Goal: Task Accomplishment & Management: Manage account settings

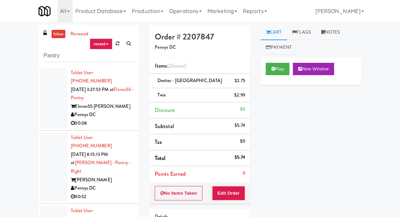
click at [54, 31] on link "inbox" at bounding box center [59, 34] width 14 height 9
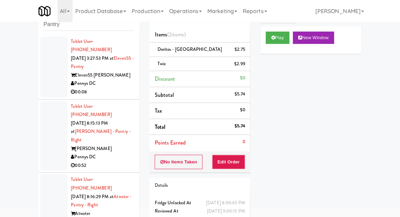
click at [47, 121] on div at bounding box center [53, 136] width 27 height 70
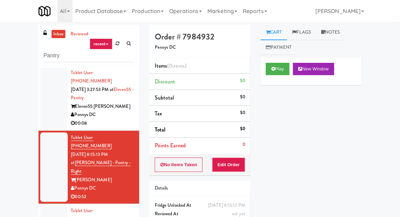
scroll to position [26, 0]
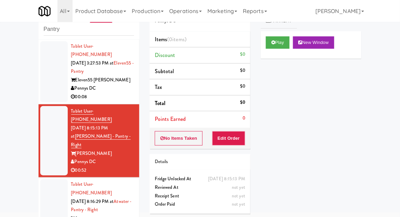
click at [288, 55] on div "Play New Window" at bounding box center [311, 44] width 101 height 27
click at [271, 44] on button "Play" at bounding box center [278, 42] width 24 height 12
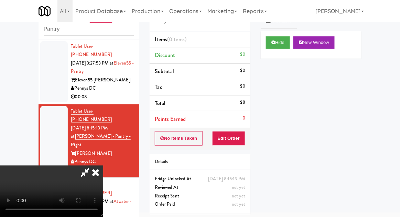
click at [242, 149] on div "Order # 7984932 Pennys DC Items (0 items ) Discount $0 Subtotal $0 Tax $0 Total…" at bounding box center [199, 108] width 111 height 221
click at [227, 142] on button "Edit Order" at bounding box center [228, 138] width 33 height 14
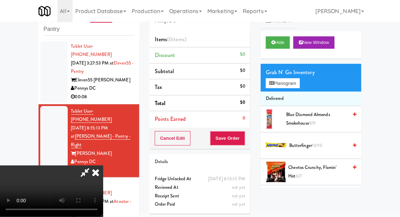
scroll to position [0, 0]
click at [322, 142] on span "10/10" at bounding box center [317, 145] width 11 height 7
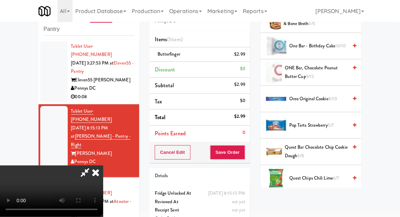
scroll to position [576, 0]
click at [334, 96] on span "8/10" at bounding box center [332, 98] width 9 height 7
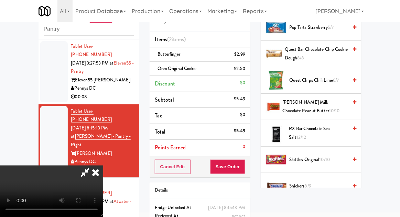
scroll to position [673, 0]
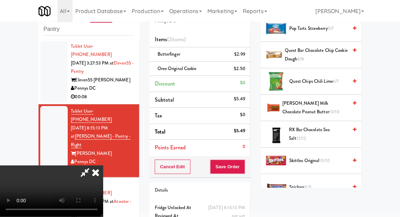
click at [332, 104] on span "[PERSON_NAME] Milk Chocolate Peanut Butter 10/10" at bounding box center [314, 107] width 65 height 17
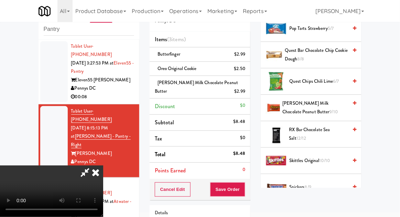
scroll to position [54, 0]
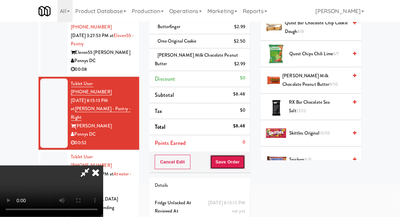
click at [244, 165] on button "Save Order" at bounding box center [227, 162] width 35 height 14
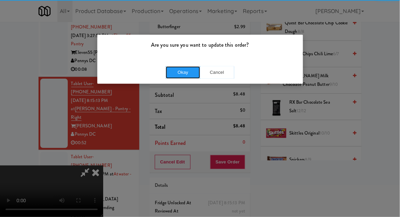
click at [178, 76] on button "Okay" at bounding box center [183, 72] width 34 height 12
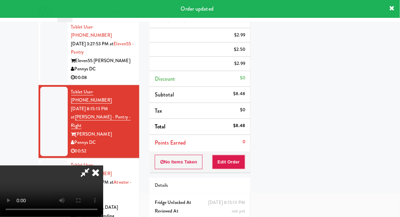
scroll to position [0, 0]
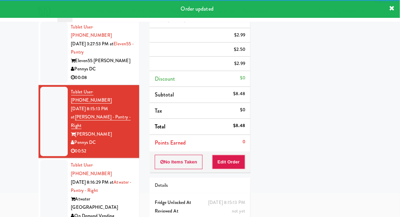
click at [44, 160] on div at bounding box center [53, 195] width 27 height 70
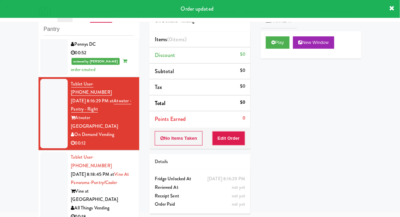
scroll to position [118, 0]
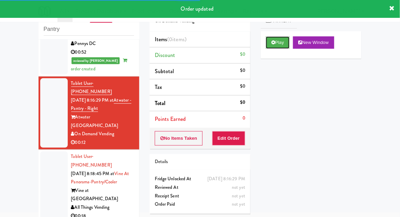
click at [268, 48] on button "Play" at bounding box center [278, 42] width 24 height 12
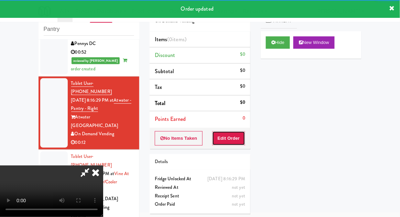
click at [231, 143] on button "Edit Order" at bounding box center [228, 138] width 33 height 14
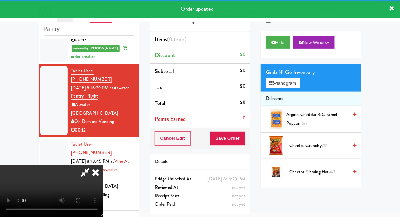
scroll to position [131, 0]
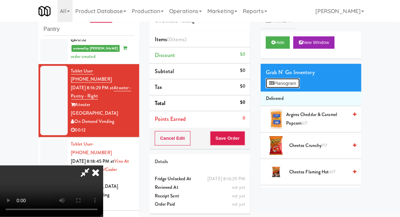
click at [297, 85] on button "Planogram" at bounding box center [283, 83] width 34 height 10
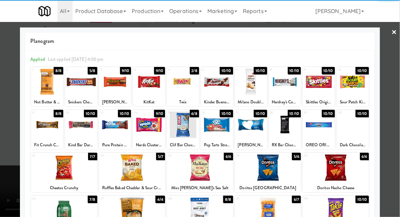
click at [358, 130] on div at bounding box center [352, 125] width 32 height 26
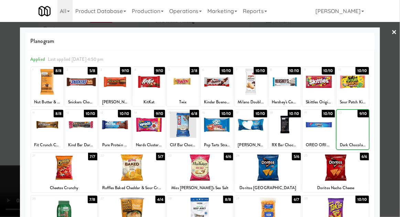
click at [390, 121] on div at bounding box center [200, 108] width 400 height 217
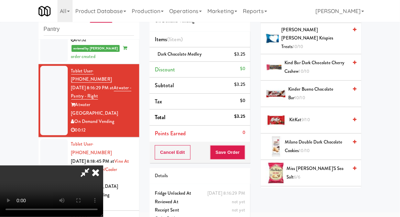
scroll to position [407, 0]
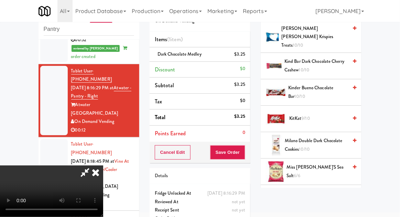
click at [322, 137] on span "Milano Double Dark Chocolate Cookies 10/10" at bounding box center [316, 145] width 63 height 17
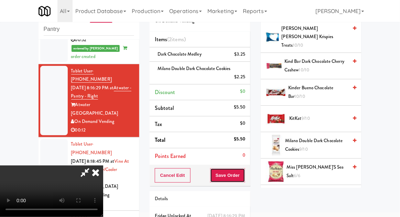
click at [244, 179] on button "Save Order" at bounding box center [227, 175] width 35 height 14
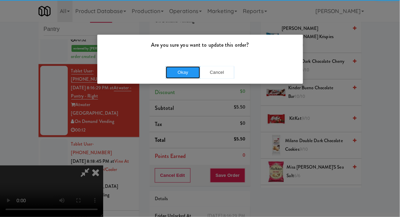
click at [183, 72] on button "Okay" at bounding box center [183, 72] width 34 height 12
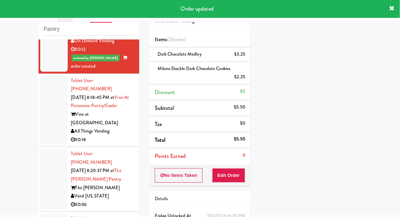
scroll to position [210, 0]
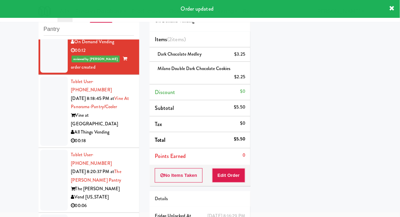
click at [48, 77] on div at bounding box center [53, 112] width 27 height 70
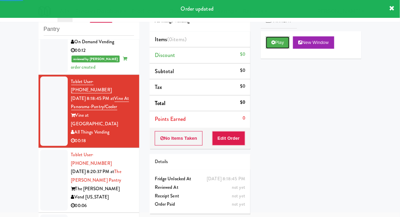
click at [275, 47] on button "Play" at bounding box center [278, 42] width 24 height 12
click at [222, 141] on button "Edit Order" at bounding box center [228, 138] width 33 height 14
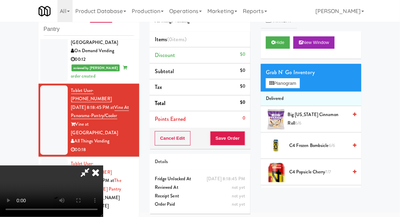
scroll to position [25, 0]
click at [295, 85] on button "Planogram" at bounding box center [283, 83] width 34 height 10
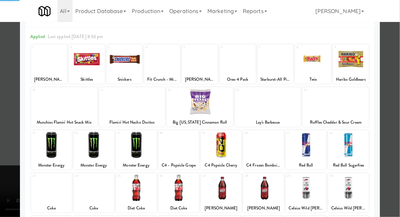
scroll to position [48, 0]
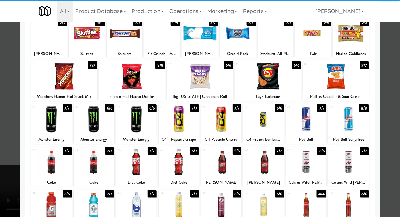
click at [95, 161] on div at bounding box center [94, 162] width 41 height 26
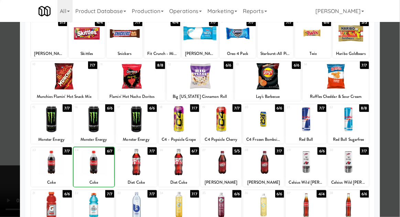
click at [395, 111] on div at bounding box center [200, 108] width 400 height 217
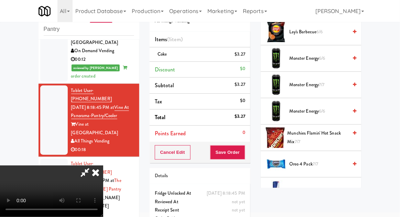
scroll to position [621, 0]
click at [331, 130] on span "Munchies Flamin' Hot Snack Mix 7/7" at bounding box center [317, 138] width 60 height 17
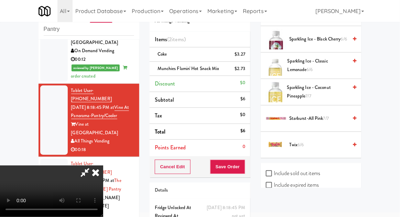
scroll to position [959, 0]
click at [324, 140] on span "Twix 6/6" at bounding box center [318, 144] width 58 height 9
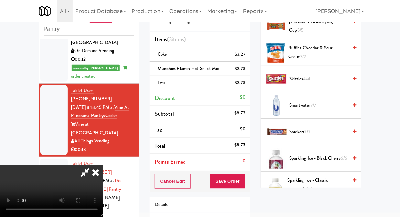
scroll to position [839, 0]
click at [334, 128] on span "Snickers 7/7" at bounding box center [318, 132] width 58 height 9
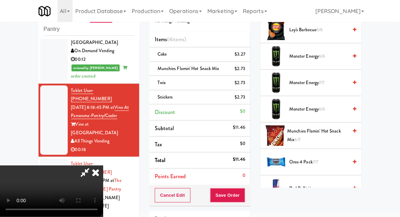
scroll to position [624, 0]
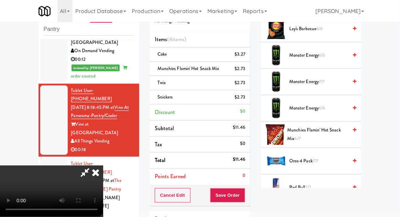
click at [331, 126] on span "Munchies Flamin' Hot Snack Mix 6/7" at bounding box center [317, 134] width 60 height 17
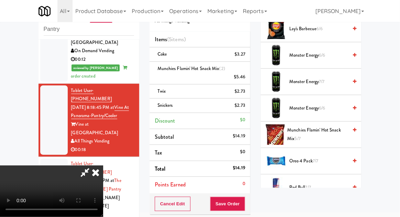
scroll to position [25, 0]
click at [242, 203] on button "Save Order" at bounding box center [227, 204] width 35 height 14
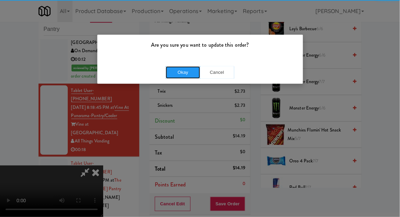
click at [177, 75] on button "Okay" at bounding box center [183, 72] width 34 height 12
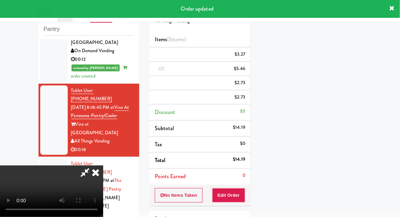
scroll to position [0, 0]
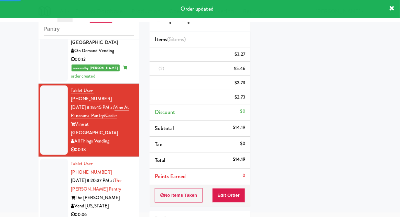
click at [44, 159] on div at bounding box center [53, 189] width 27 height 61
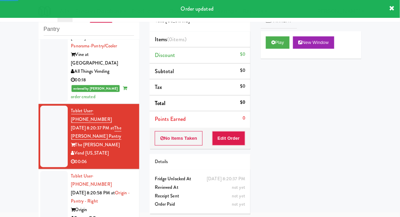
scroll to position [275, 0]
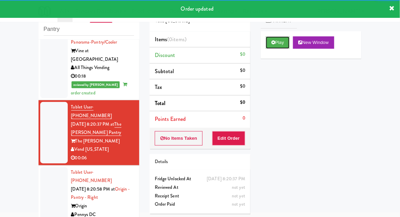
click at [268, 42] on button "Play" at bounding box center [278, 42] width 24 height 12
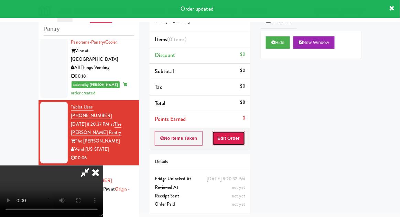
click at [236, 137] on button "Edit Order" at bounding box center [228, 138] width 33 height 14
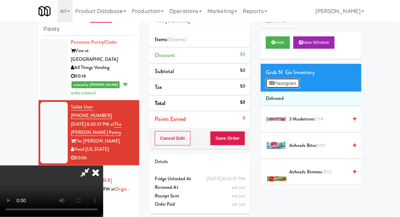
click at [298, 87] on button "Planogram" at bounding box center [283, 83] width 34 height 10
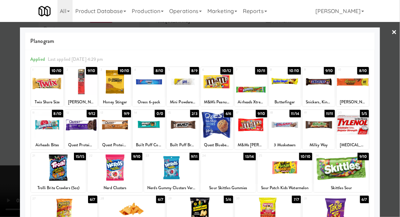
click at [395, 108] on div at bounding box center [200, 108] width 400 height 217
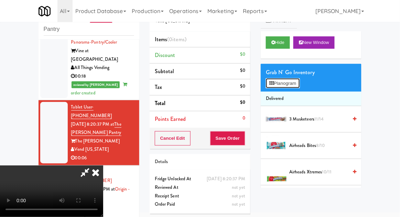
click at [299, 84] on button "Planogram" at bounding box center [283, 83] width 34 height 10
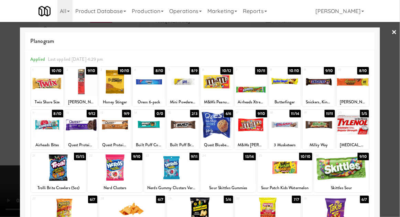
click at [394, 107] on div at bounding box center [200, 108] width 400 height 217
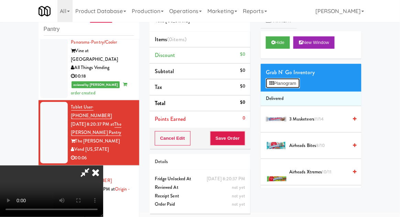
click at [280, 83] on button "Planogram" at bounding box center [283, 83] width 34 height 10
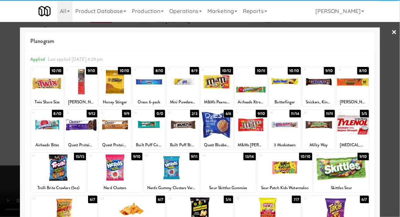
click at [217, 127] on div at bounding box center [217, 125] width 32 height 26
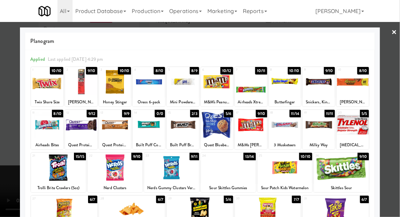
click at [397, 105] on div at bounding box center [200, 108] width 400 height 217
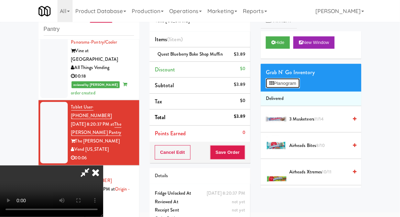
click at [297, 81] on button "Planogram" at bounding box center [283, 83] width 34 height 10
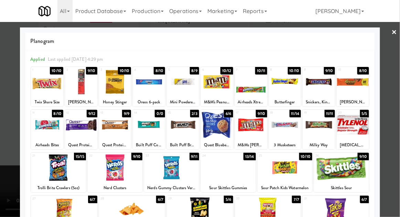
click at [391, 108] on div at bounding box center [200, 108] width 400 height 217
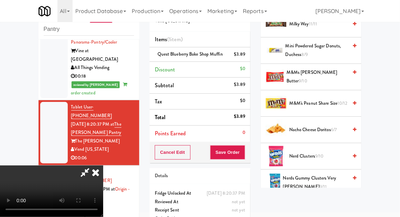
scroll to position [387, 0]
click at [336, 104] on span "M&M's Peanut Share Size 10/12" at bounding box center [318, 103] width 58 height 9
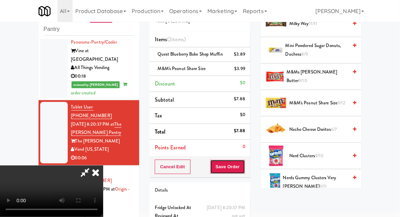
click at [245, 168] on button "Save Order" at bounding box center [227, 167] width 35 height 14
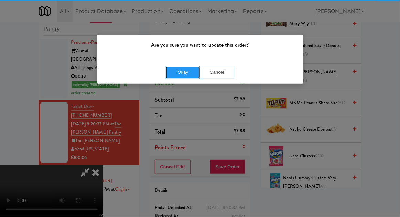
click at [181, 70] on button "Okay" at bounding box center [183, 72] width 34 height 12
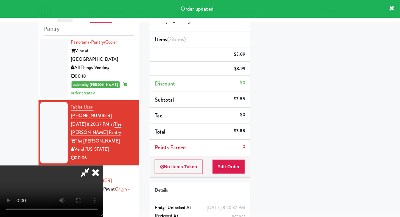
scroll to position [68, 0]
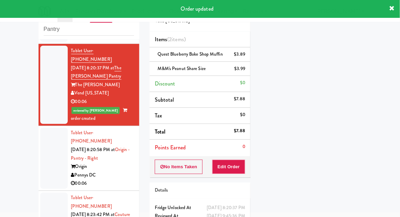
click at [48, 128] on div at bounding box center [53, 158] width 27 height 61
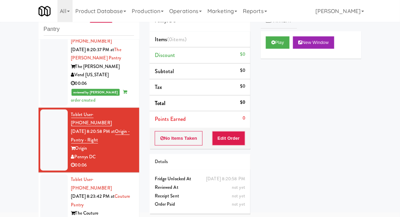
scroll to position [350, 0]
click at [273, 46] on button "Play" at bounding box center [278, 42] width 24 height 12
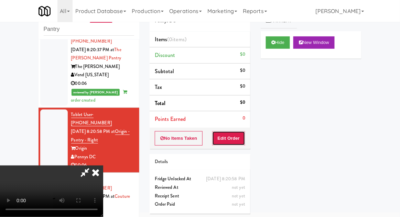
click at [237, 138] on button "Edit Order" at bounding box center [228, 138] width 33 height 14
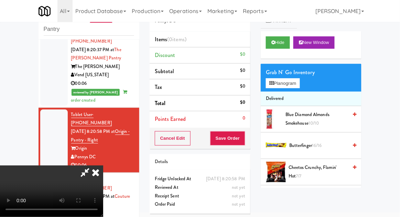
scroll to position [25, 0]
click at [297, 85] on button "Planogram" at bounding box center [283, 83] width 34 height 10
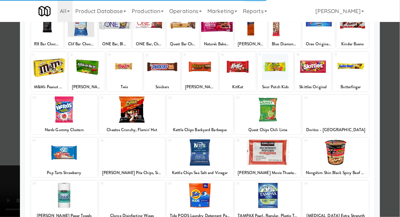
scroll to position [58, 0]
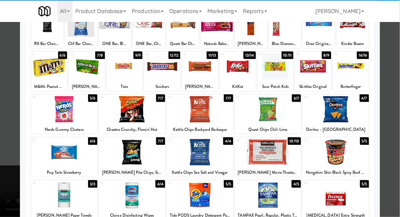
click at [125, 153] on div at bounding box center [132, 152] width 66 height 26
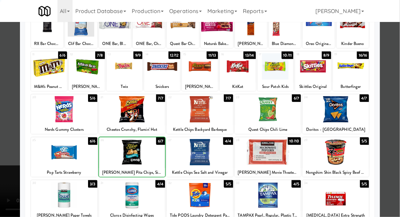
click at [397, 100] on div at bounding box center [200, 108] width 400 height 217
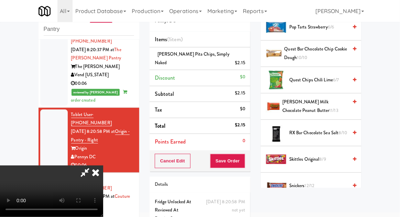
scroll to position [645, 0]
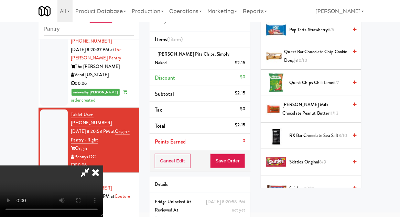
click at [329, 108] on span "[PERSON_NAME] Milk Chocolate Peanut Butter 11/13" at bounding box center [314, 109] width 65 height 17
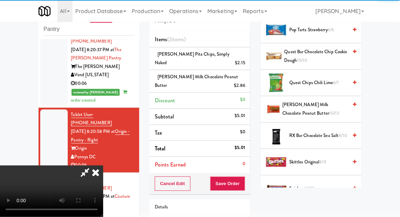
scroll to position [40, 0]
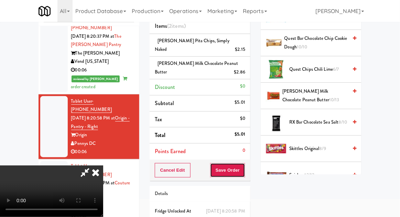
click at [242, 166] on button "Save Order" at bounding box center [227, 170] width 35 height 14
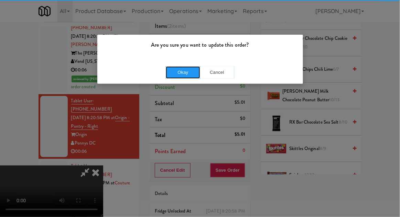
click at [178, 74] on button "Okay" at bounding box center [183, 72] width 34 height 12
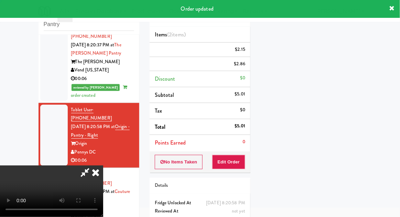
scroll to position [0, 0]
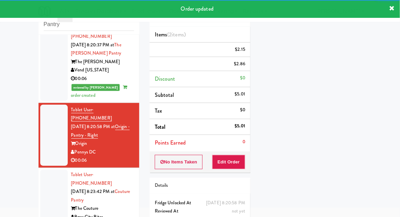
click at [42, 170] on div at bounding box center [53, 200] width 27 height 61
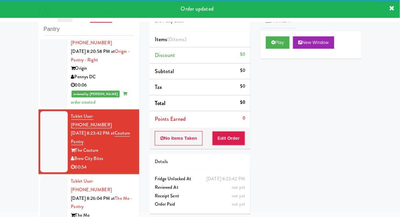
scroll to position [430, 0]
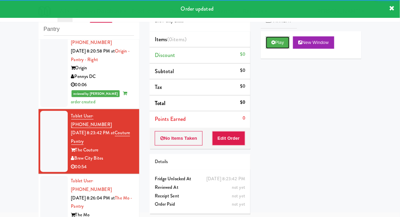
click at [281, 47] on button "Play" at bounding box center [278, 42] width 24 height 12
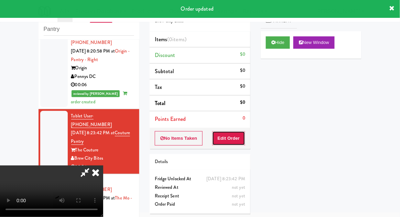
click at [243, 135] on button "Edit Order" at bounding box center [228, 138] width 33 height 14
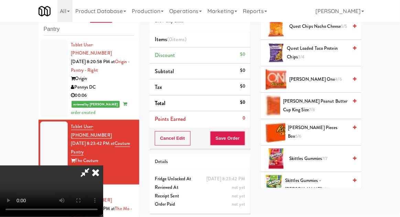
scroll to position [650, 0]
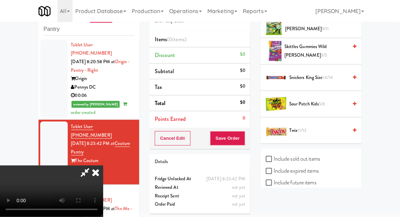
click at [320, 126] on span "Twix 11/12" at bounding box center [318, 130] width 58 height 9
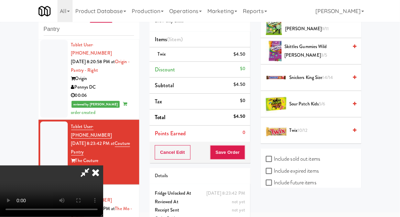
scroll to position [0, 0]
click at [323, 101] on span "5/6" at bounding box center [322, 104] width 6 height 7
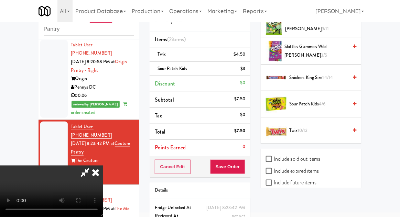
scroll to position [25, 0]
click at [242, 166] on button "Save Order" at bounding box center [227, 167] width 35 height 14
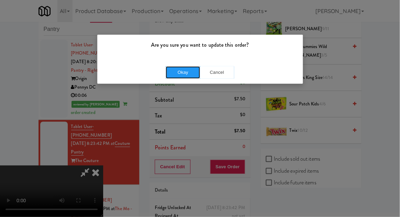
click at [179, 76] on button "Okay" at bounding box center [183, 72] width 34 height 12
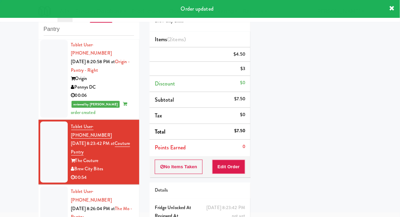
scroll to position [0, 0]
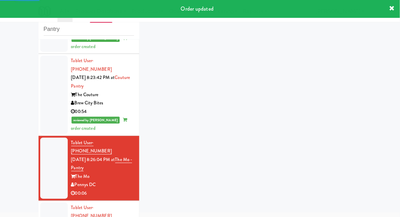
scroll to position [495, 0]
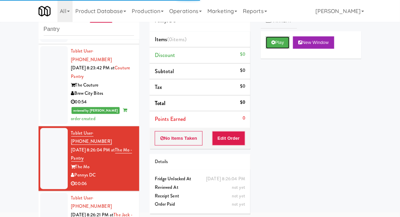
click at [268, 43] on button "Play" at bounding box center [278, 42] width 24 height 12
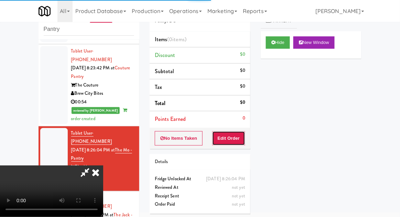
click at [234, 138] on button "Edit Order" at bounding box center [228, 138] width 33 height 14
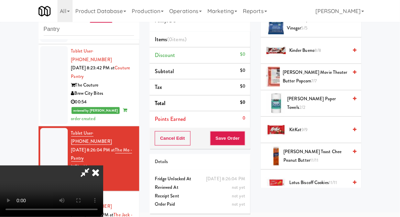
scroll to position [254, 0]
click at [327, 125] on span "KitKat 9/9" at bounding box center [318, 129] width 58 height 9
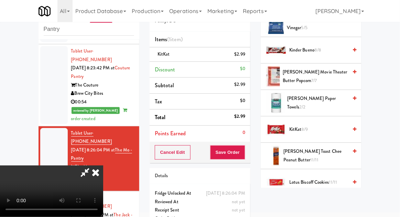
scroll to position [22, 0]
click at [245, 156] on button "Save Order" at bounding box center [227, 152] width 35 height 14
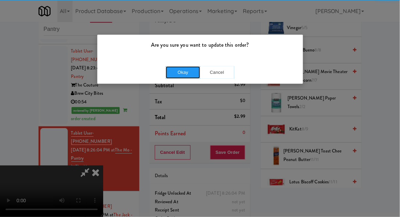
click at [181, 71] on button "Okay" at bounding box center [183, 72] width 34 height 12
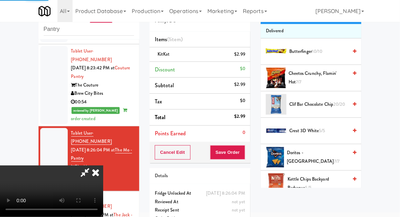
scroll to position [0, 0]
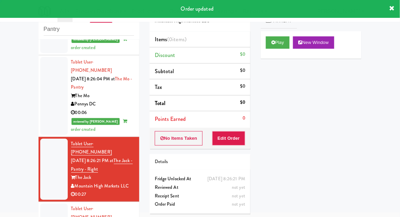
scroll to position [571, 0]
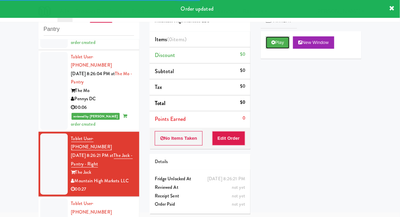
click at [274, 48] on button "Play" at bounding box center [278, 42] width 24 height 12
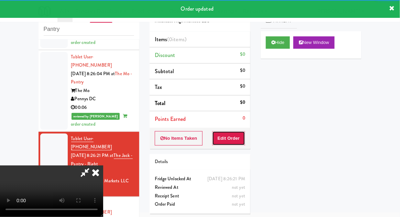
click at [229, 135] on button "Edit Order" at bounding box center [228, 138] width 33 height 14
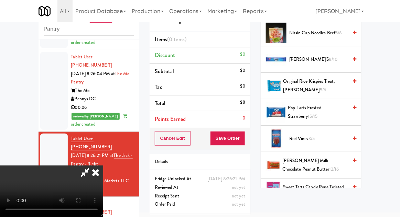
scroll to position [539, 0]
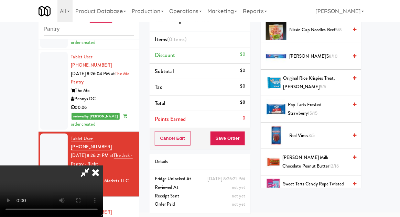
click at [327, 132] on span "Red Vines 3/5" at bounding box center [318, 136] width 58 height 9
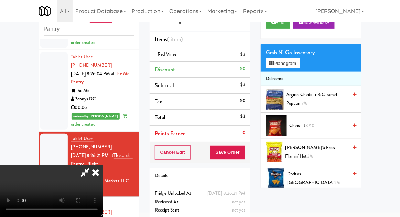
scroll to position [0, 0]
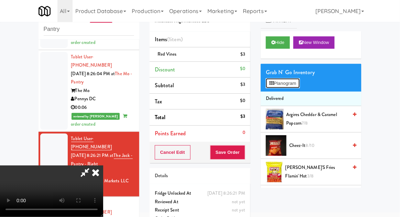
click at [298, 83] on button "Planogram" at bounding box center [283, 83] width 34 height 10
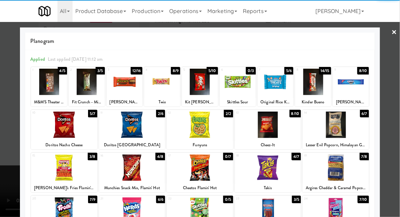
click at [62, 167] on div at bounding box center [64, 168] width 66 height 26
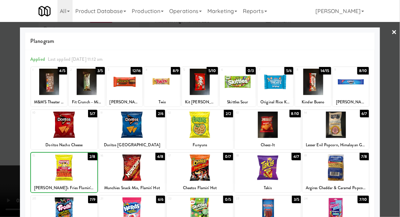
click at [391, 98] on div at bounding box center [200, 108] width 400 height 217
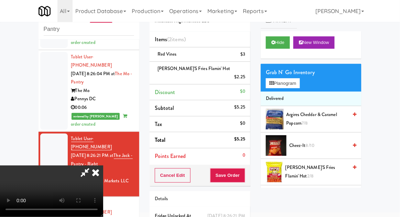
scroll to position [25, 0]
click at [244, 168] on button "Save Order" at bounding box center [227, 175] width 35 height 14
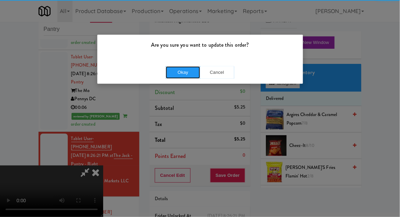
click at [179, 71] on button "Okay" at bounding box center [183, 72] width 34 height 12
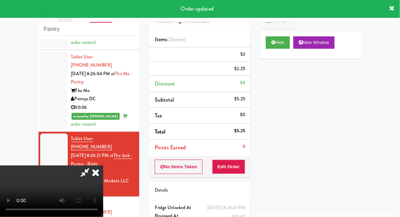
scroll to position [0, 0]
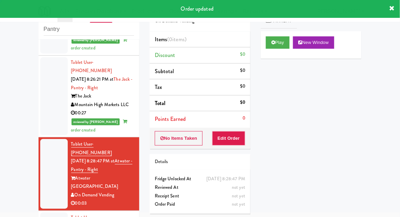
scroll to position [648, 0]
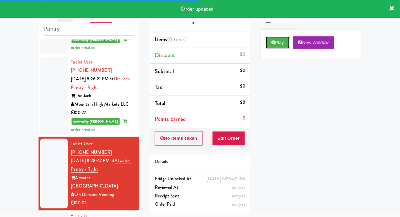
click at [274, 42] on icon at bounding box center [273, 42] width 4 height 4
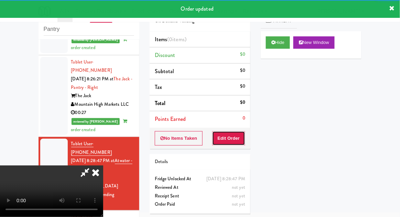
click at [232, 134] on button "Edit Order" at bounding box center [228, 138] width 33 height 14
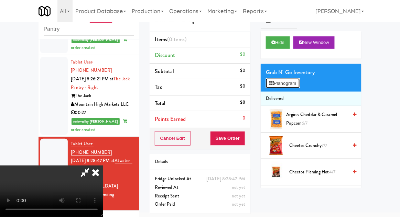
click at [299, 87] on button "Planogram" at bounding box center [283, 83] width 34 height 10
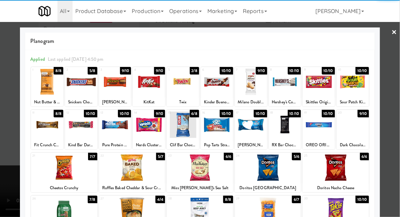
click at [150, 127] on div at bounding box center [149, 125] width 32 height 26
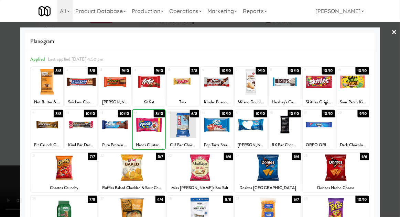
click at [396, 106] on div at bounding box center [200, 108] width 400 height 217
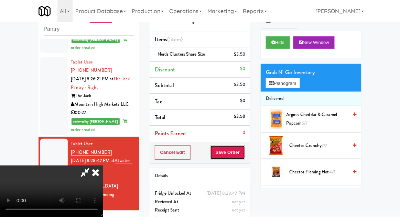
click at [245, 157] on button "Save Order" at bounding box center [227, 152] width 35 height 14
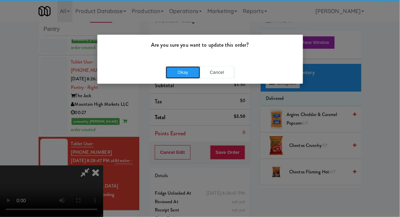
click at [177, 68] on button "Okay" at bounding box center [183, 72] width 34 height 12
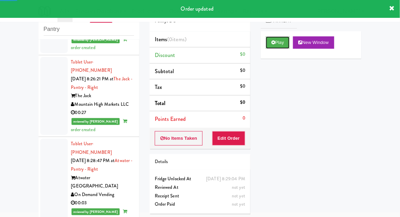
click at [266, 46] on button "Play" at bounding box center [278, 42] width 24 height 12
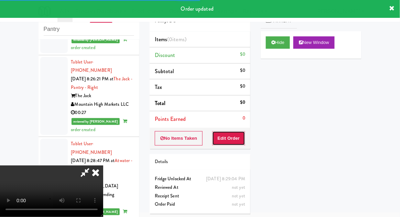
click at [230, 140] on button "Edit Order" at bounding box center [228, 138] width 33 height 14
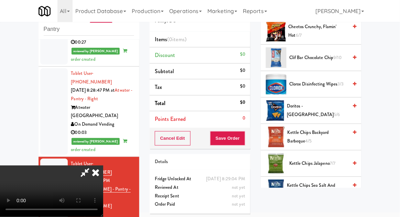
scroll to position [136, 0]
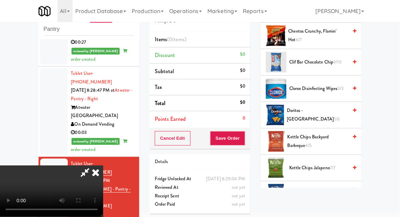
click at [336, 114] on span "Doritos - Cool Ranch 5/6" at bounding box center [317, 115] width 61 height 17
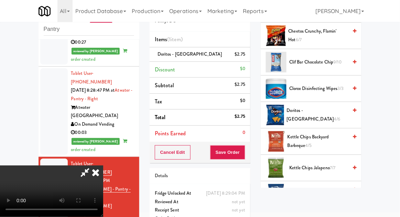
scroll to position [25, 0]
click at [244, 156] on button "Save Order" at bounding box center [227, 152] width 35 height 14
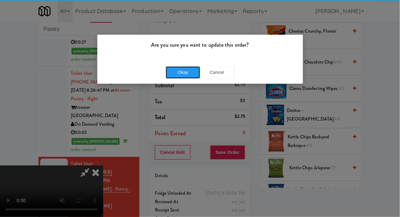
click at [186, 69] on button "Okay" at bounding box center [183, 72] width 34 height 12
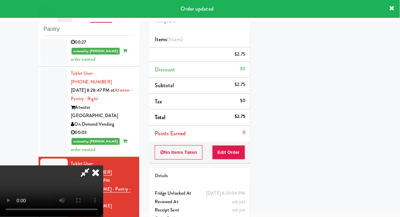
scroll to position [0, 0]
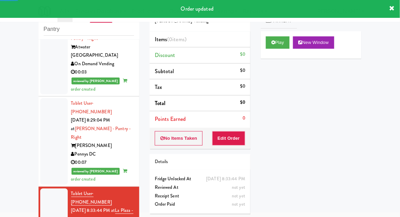
scroll to position [780, 0]
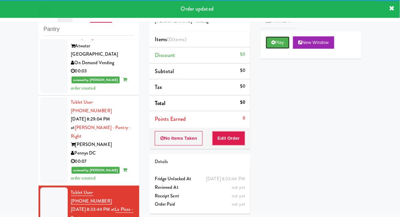
click at [275, 46] on button "Play" at bounding box center [278, 42] width 24 height 12
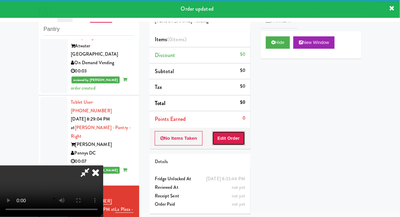
click at [237, 143] on button "Edit Order" at bounding box center [228, 138] width 33 height 14
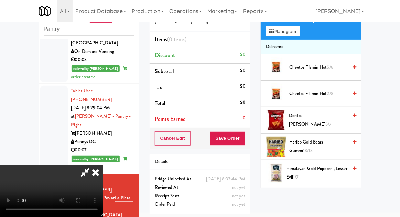
scroll to position [51, 0]
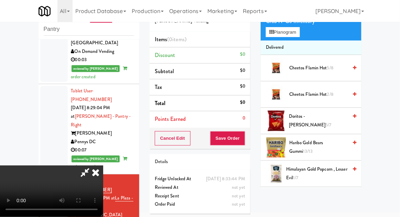
click at [334, 120] on span "Doritos - Nacho Cheese 5/7" at bounding box center [318, 120] width 59 height 17
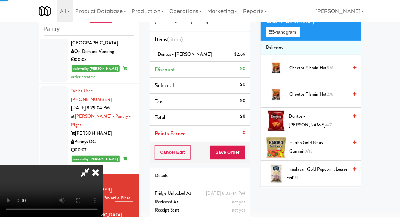
click at [332, 120] on span "Doritos - Nacho Cheese 4/7" at bounding box center [318, 120] width 59 height 17
click at [243, 153] on button "Save Order" at bounding box center [227, 152] width 35 height 14
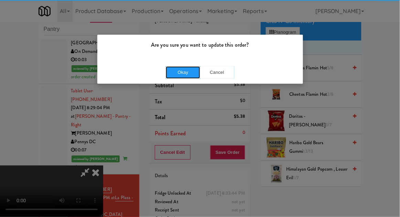
click at [179, 74] on button "Okay" at bounding box center [183, 72] width 34 height 12
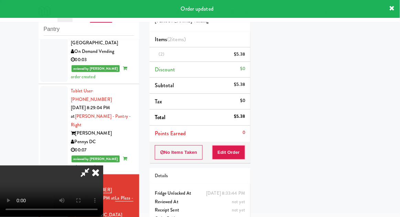
scroll to position [0, 0]
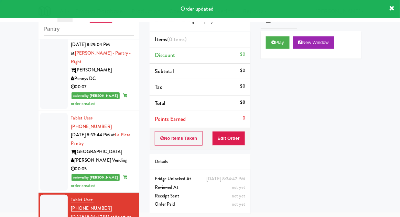
scroll to position [854, 0]
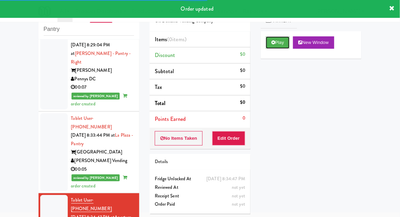
click at [273, 42] on icon at bounding box center [273, 42] width 4 height 4
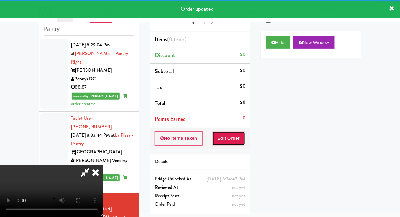
click at [237, 141] on button "Edit Order" at bounding box center [228, 138] width 33 height 14
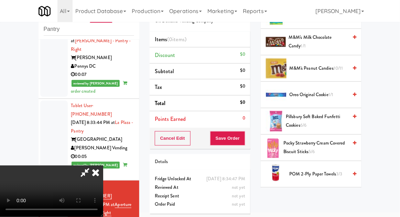
scroll to position [469, 0]
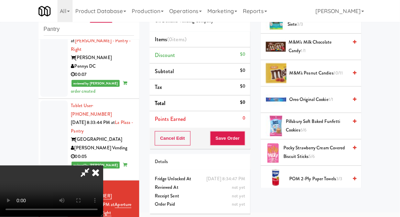
click at [336, 98] on span "Oreo Original Cookie 1/1" at bounding box center [318, 100] width 58 height 9
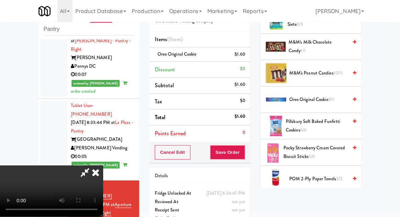
scroll to position [25, 0]
click at [250, 158] on div "Cancel Edit Save Order" at bounding box center [200, 152] width 101 height 21
click at [243, 155] on button "Save Order" at bounding box center [227, 152] width 35 height 14
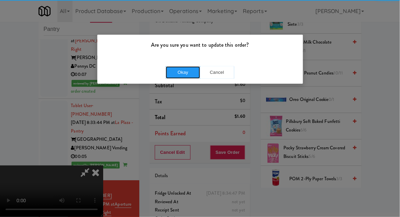
click at [175, 73] on button "Okay" at bounding box center [183, 72] width 34 height 12
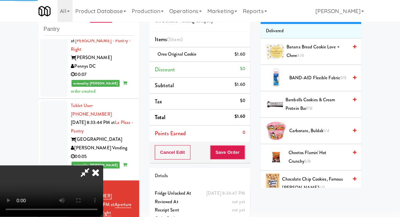
scroll to position [0, 0]
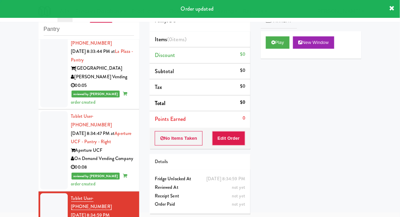
scroll to position [939, 0]
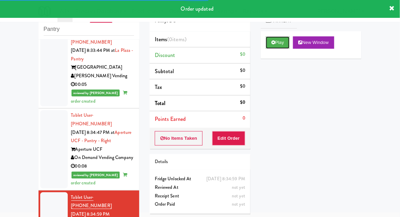
click at [278, 46] on button "Play" at bounding box center [278, 42] width 24 height 12
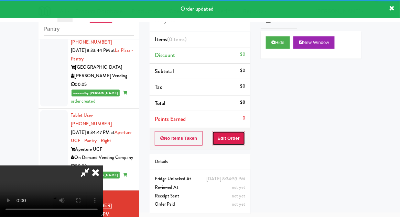
click at [235, 144] on button "Edit Order" at bounding box center [228, 138] width 33 height 14
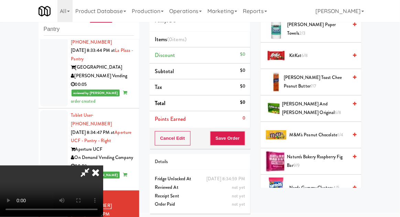
scroll to position [387, 0]
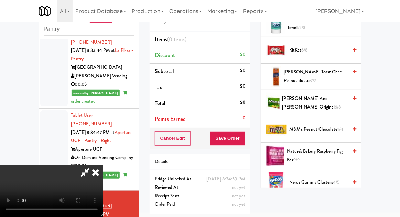
click at [332, 126] on span "M&M's Peanut Chocolate 1/4" at bounding box center [318, 129] width 58 height 9
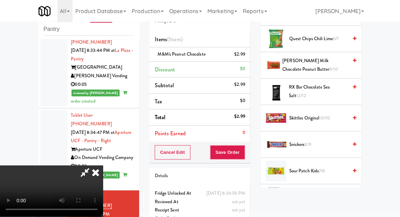
scroll to position [723, 0]
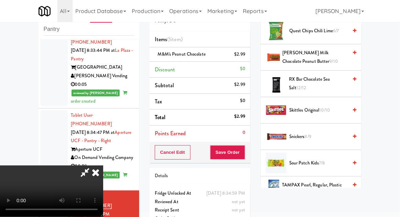
click at [327, 125] on li "Snickers 8/9" at bounding box center [311, 137] width 101 height 26
click at [322, 133] on span "Snickers 8/9" at bounding box center [318, 137] width 58 height 9
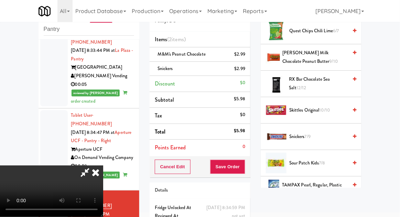
scroll to position [0, 0]
click at [318, 133] on span "Snickers 7/9" at bounding box center [318, 137] width 58 height 9
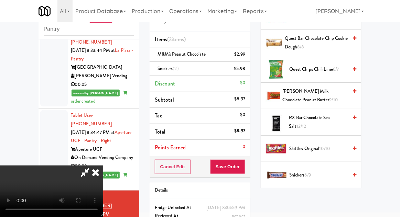
scroll to position [685, 0]
click at [334, 88] on span "[PERSON_NAME] Milk Chocolate Peanut Butter 9/10" at bounding box center [315, 96] width 65 height 17
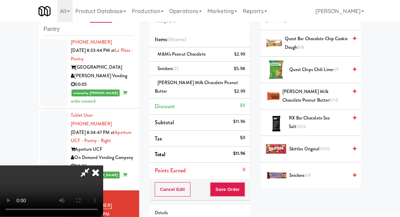
click at [329, 92] on span "[PERSON_NAME] Milk Chocolate Peanut Butter 8/10" at bounding box center [314, 96] width 65 height 17
click at [244, 191] on button "Save Order" at bounding box center [227, 190] width 35 height 14
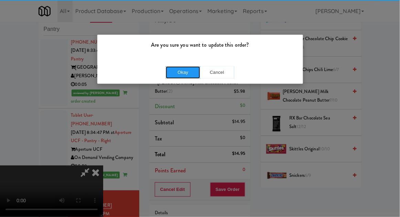
click at [181, 75] on button "Okay" at bounding box center [183, 72] width 34 height 12
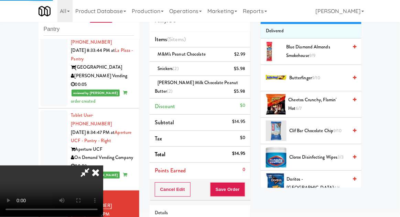
scroll to position [0, 0]
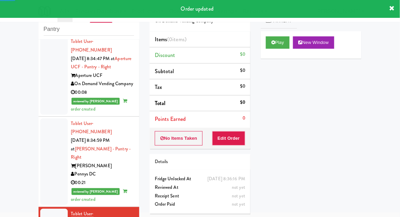
scroll to position [1016, 0]
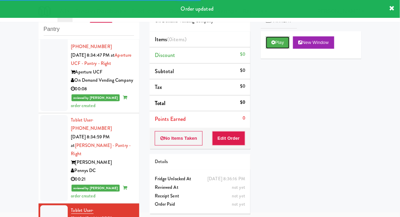
click at [269, 47] on button "Play" at bounding box center [278, 42] width 24 height 12
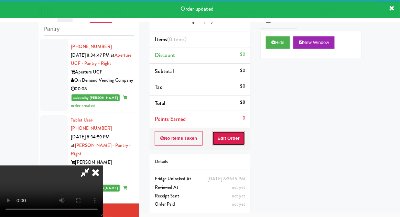
click at [234, 131] on button "Edit Order" at bounding box center [228, 138] width 33 height 14
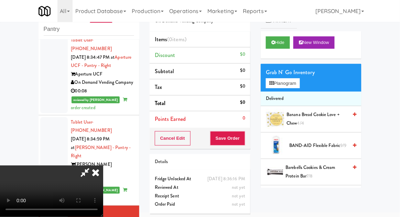
scroll to position [0, 0]
click at [297, 86] on button "Planogram" at bounding box center [283, 83] width 34 height 10
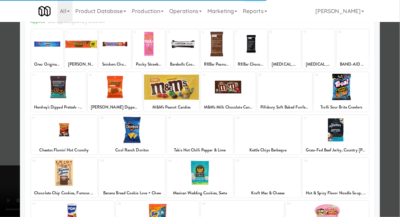
scroll to position [44, 0]
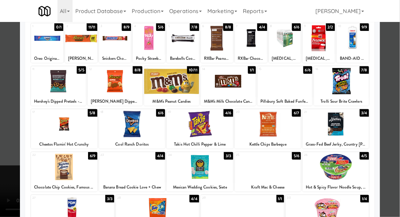
click at [197, 130] on div at bounding box center [200, 124] width 66 height 26
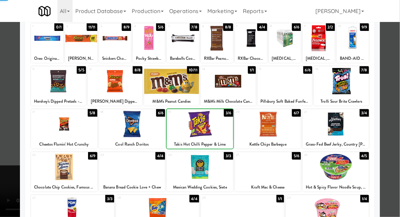
click at [399, 90] on div at bounding box center [200, 108] width 400 height 217
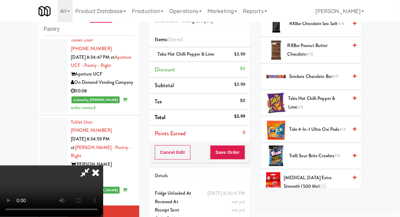
scroll to position [729, 0]
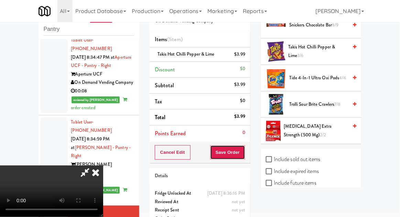
click at [244, 153] on button "Save Order" at bounding box center [227, 152] width 35 height 14
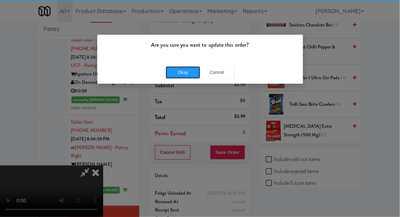
click at [176, 75] on button "Okay" at bounding box center [183, 72] width 34 height 12
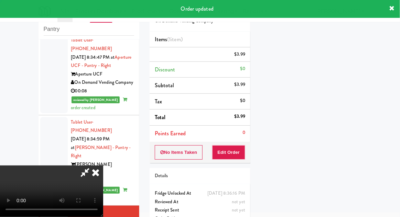
scroll to position [0, 0]
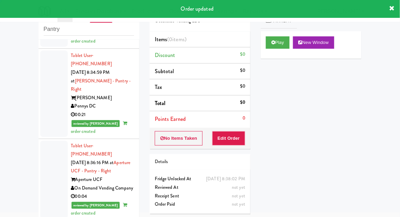
scroll to position [1082, 0]
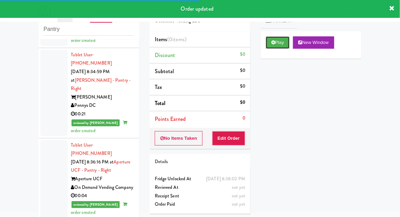
click at [267, 43] on button "Play" at bounding box center [278, 42] width 24 height 12
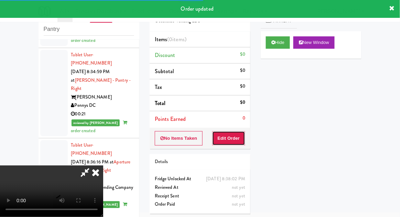
click at [231, 139] on button "Edit Order" at bounding box center [228, 138] width 33 height 14
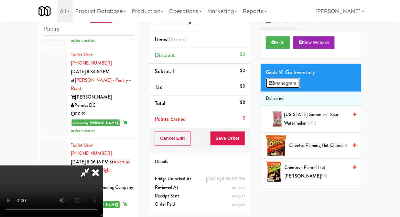
click at [296, 80] on button "Planogram" at bounding box center [283, 83] width 34 height 10
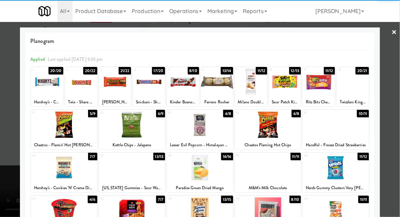
click at [67, 128] on div at bounding box center [64, 125] width 66 height 26
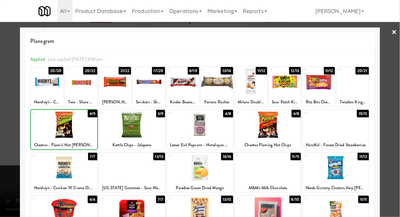
click at [396, 93] on div at bounding box center [200, 108] width 400 height 217
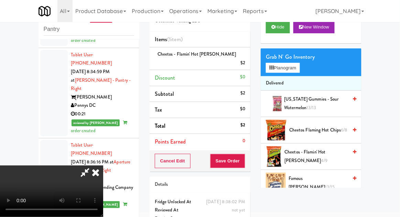
scroll to position [14, 0]
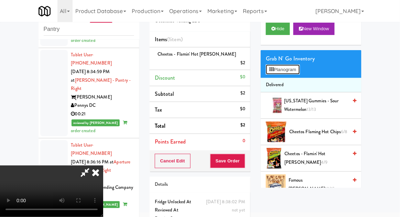
click at [296, 69] on button "Planogram" at bounding box center [283, 70] width 34 height 10
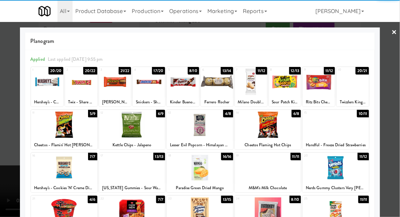
click at [114, 86] on div at bounding box center [115, 82] width 32 height 26
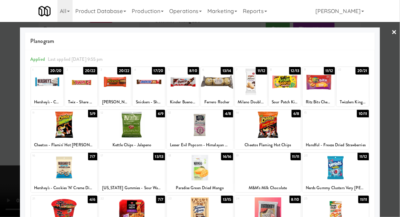
click at [397, 87] on div at bounding box center [200, 108] width 400 height 217
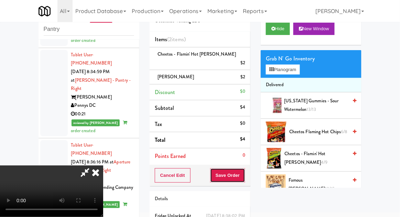
click at [242, 172] on button "Save Order" at bounding box center [227, 175] width 35 height 14
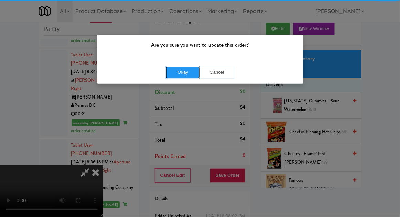
click at [181, 75] on button "Okay" at bounding box center [183, 72] width 34 height 12
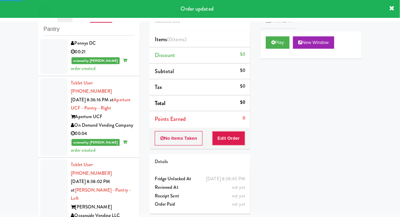
scroll to position [1144, 0]
click at [261, 43] on div "Play New Window" at bounding box center [311, 44] width 101 height 27
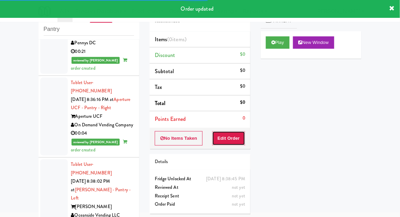
click at [230, 133] on button "Edit Order" at bounding box center [228, 138] width 33 height 14
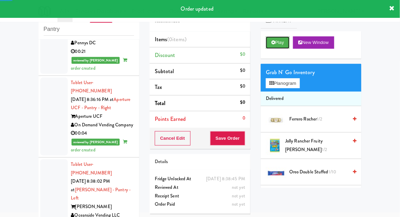
click at [277, 47] on button "Play" at bounding box center [278, 42] width 24 height 12
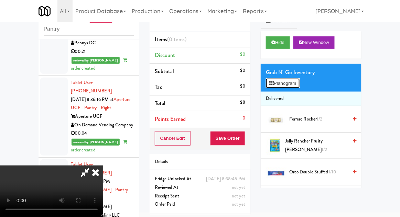
click at [297, 85] on button "Planogram" at bounding box center [283, 83] width 34 height 10
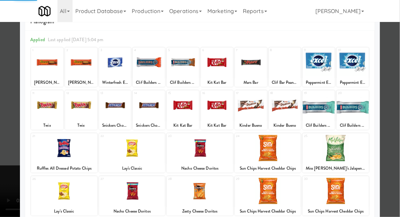
scroll to position [30, 0]
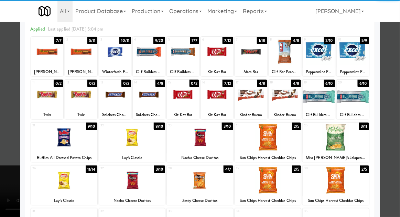
click at [205, 142] on div at bounding box center [200, 137] width 66 height 26
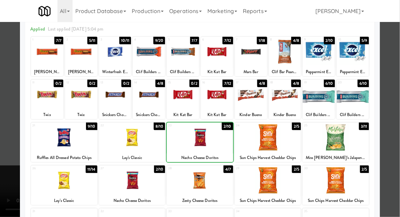
click at [399, 93] on div at bounding box center [200, 108] width 400 height 217
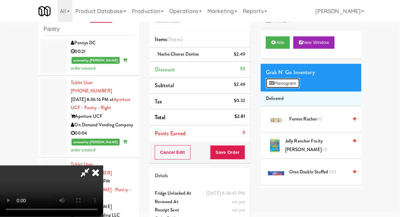
click at [296, 80] on button "Planogram" at bounding box center [283, 83] width 34 height 10
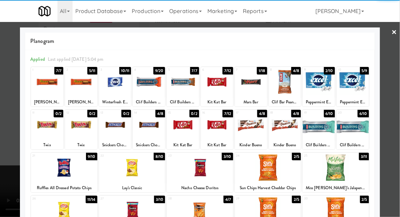
click at [220, 132] on div at bounding box center [217, 125] width 32 height 26
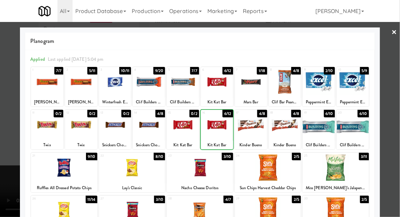
click at [398, 95] on div at bounding box center [200, 108] width 400 height 217
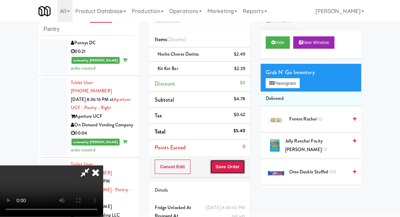
click at [244, 170] on button "Save Order" at bounding box center [227, 167] width 35 height 14
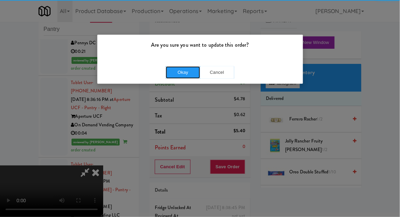
click at [179, 74] on button "Okay" at bounding box center [183, 72] width 34 height 12
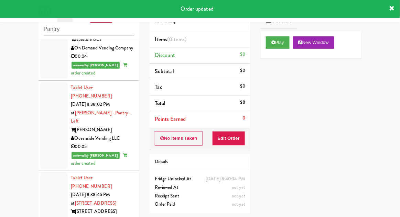
scroll to position [1224, 0]
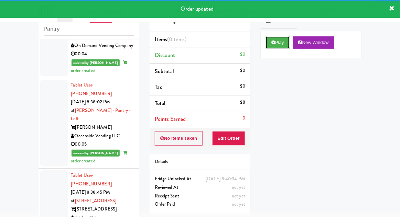
click at [272, 46] on button "Play" at bounding box center [278, 42] width 24 height 12
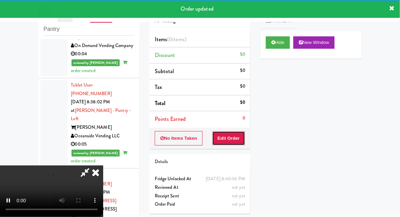
click at [231, 133] on button "Edit Order" at bounding box center [228, 138] width 33 height 14
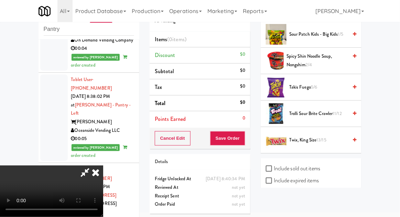
scroll to position [755, 0]
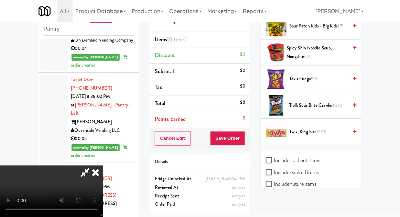
click at [327, 129] on span "13/15" at bounding box center [322, 132] width 10 height 7
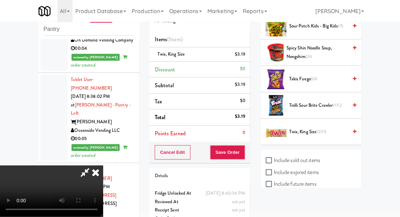
click at [318, 129] on span "12/15" at bounding box center [322, 132] width 10 height 7
click at [245, 153] on button "Save Order" at bounding box center [227, 152] width 35 height 14
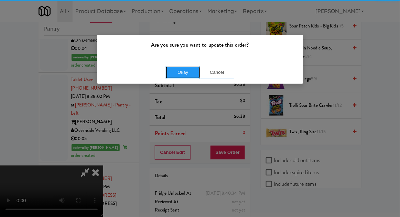
click at [178, 71] on button "Okay" at bounding box center [183, 72] width 34 height 12
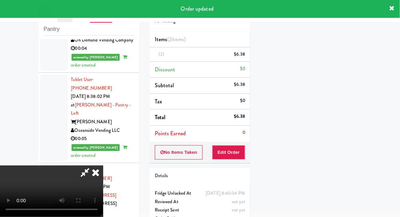
scroll to position [0, 0]
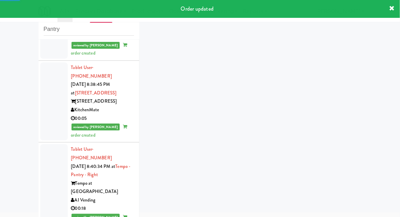
scroll to position [1357, 0]
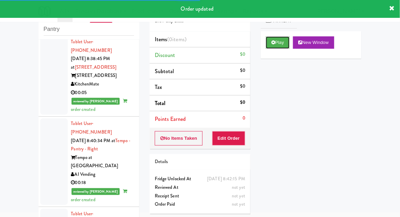
click at [275, 48] on button "Play" at bounding box center [278, 42] width 24 height 12
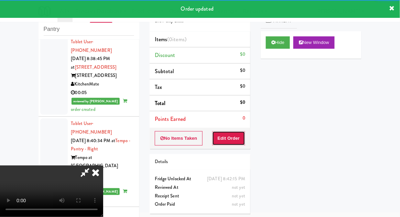
click at [235, 136] on button "Edit Order" at bounding box center [228, 138] width 33 height 14
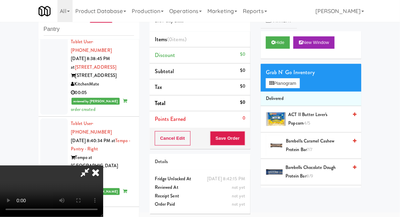
scroll to position [0, 0]
click at [299, 86] on button "Planogram" at bounding box center [283, 83] width 34 height 10
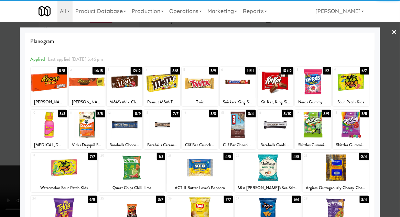
click at [92, 88] on div at bounding box center [87, 82] width 36 height 26
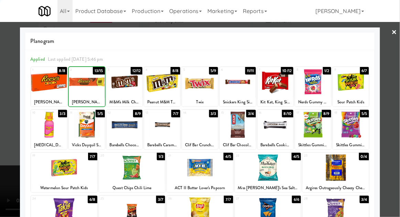
click at [396, 92] on div at bounding box center [200, 108] width 400 height 217
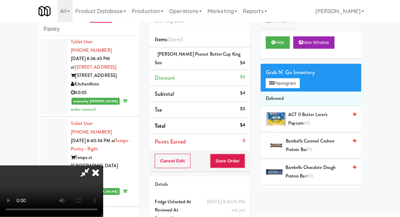
scroll to position [25, 0]
click at [244, 156] on button "Save Order" at bounding box center [227, 161] width 35 height 14
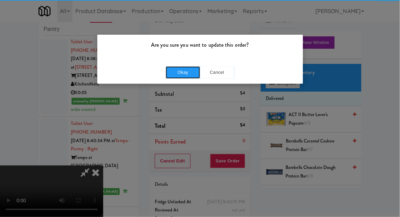
click at [186, 69] on button "Okay" at bounding box center [183, 72] width 34 height 12
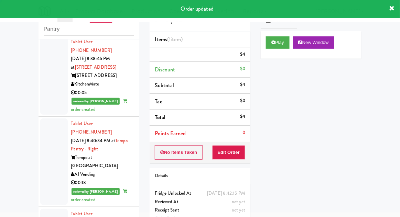
scroll to position [0, 0]
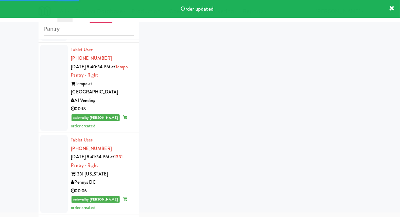
scroll to position [1433, 0]
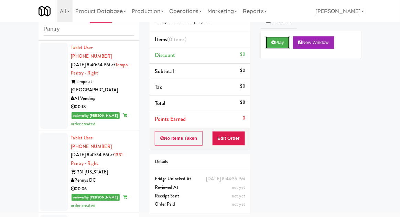
click at [277, 42] on button "Play" at bounding box center [278, 42] width 24 height 12
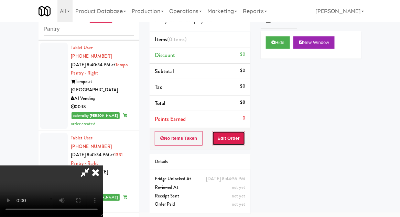
click at [232, 140] on button "Edit Order" at bounding box center [228, 138] width 33 height 14
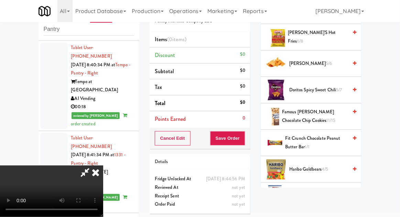
scroll to position [188, 0]
click at [332, 114] on span "Famous [PERSON_NAME] Chocolate Chip Cookies 11/15" at bounding box center [315, 116] width 66 height 17
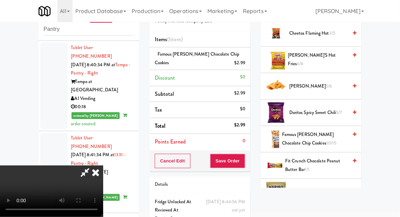
scroll to position [153, 0]
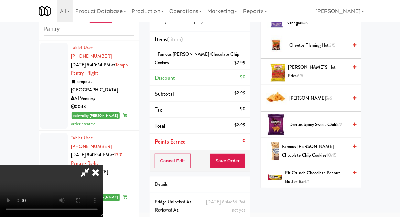
click at [329, 122] on span "Doritos Spicy Sweet Chili 5/7" at bounding box center [318, 125] width 58 height 9
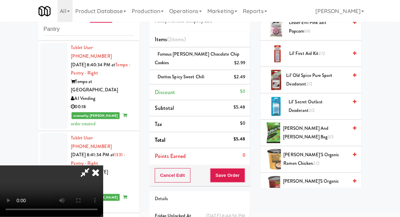
scroll to position [416, 0]
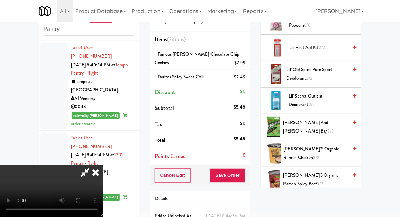
click at [328, 125] on span "[PERSON_NAME] and [PERSON_NAME] bag 3/3" at bounding box center [315, 127] width 65 height 17
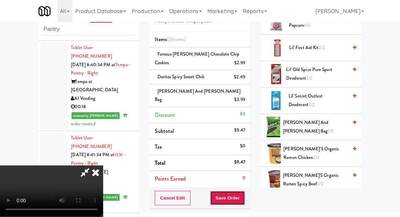
click at [243, 193] on button "Save Order" at bounding box center [227, 198] width 35 height 14
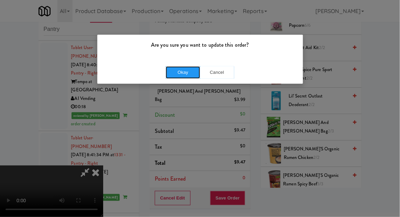
click at [179, 71] on button "Okay" at bounding box center [183, 72] width 34 height 12
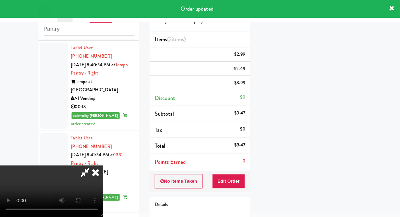
scroll to position [68, 0]
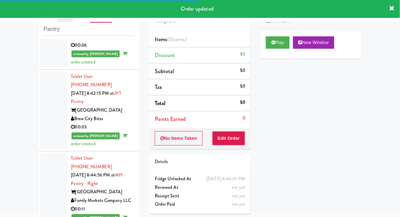
scroll to position [1580, 0]
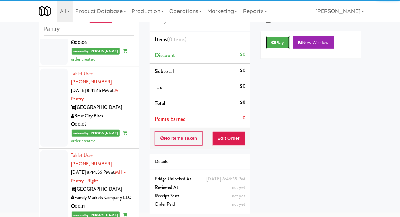
click at [268, 40] on button "Play" at bounding box center [278, 42] width 24 height 12
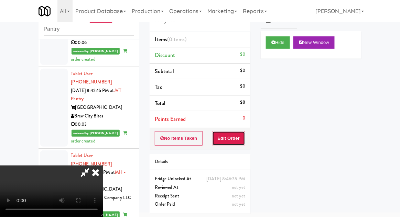
click at [235, 141] on button "Edit Order" at bounding box center [228, 138] width 33 height 14
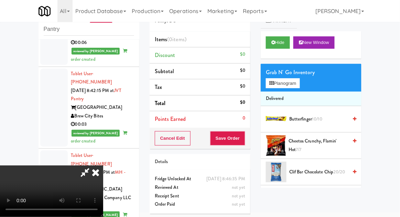
scroll to position [0, 0]
click at [324, 137] on span "Cheetos Crunchy, Flamin' Hot 7/7" at bounding box center [317, 145] width 59 height 17
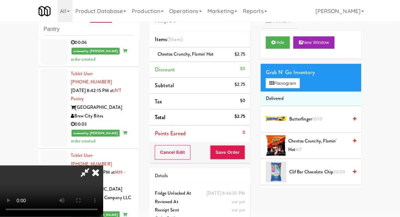
scroll to position [25, 0]
click at [249, 160] on div "Cancel Edit Save Order" at bounding box center [200, 152] width 101 height 21
click at [241, 156] on button "Save Order" at bounding box center [227, 152] width 35 height 14
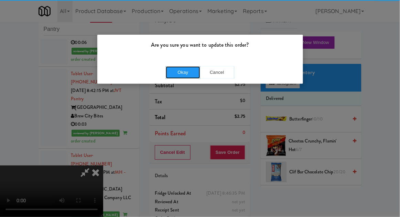
click at [187, 76] on button "Okay" at bounding box center [183, 72] width 34 height 12
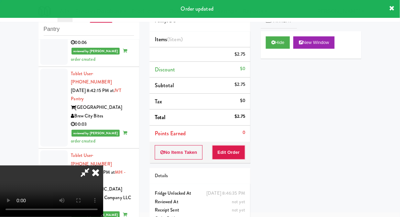
scroll to position [0, 0]
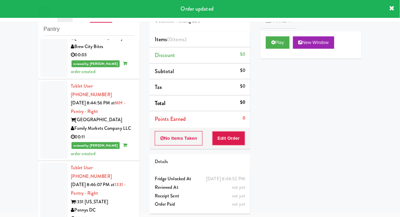
scroll to position [1652, 0]
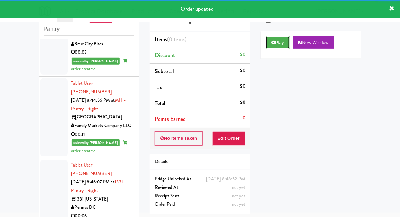
click at [269, 43] on button "Play" at bounding box center [278, 42] width 24 height 12
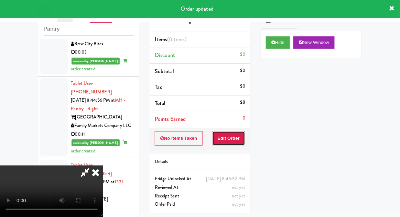
click at [233, 139] on button "Edit Order" at bounding box center [228, 138] width 33 height 14
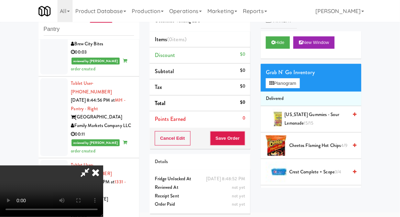
scroll to position [25, 0]
click at [285, 46] on button "Hide" at bounding box center [278, 42] width 24 height 12
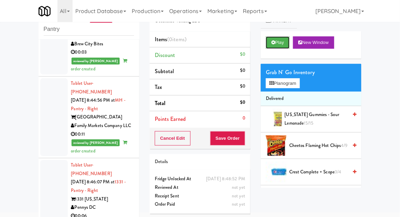
scroll to position [0, 0]
click at [286, 47] on button "Play" at bounding box center [278, 42] width 24 height 12
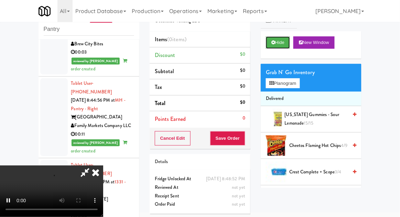
scroll to position [25, 0]
click at [277, 40] on button "Hide" at bounding box center [278, 42] width 24 height 12
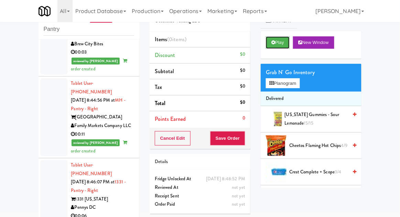
scroll to position [0, 0]
click at [278, 42] on button "Play" at bounding box center [278, 42] width 24 height 12
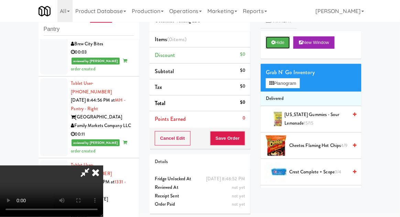
click at [270, 42] on button "Hide" at bounding box center [278, 42] width 24 height 12
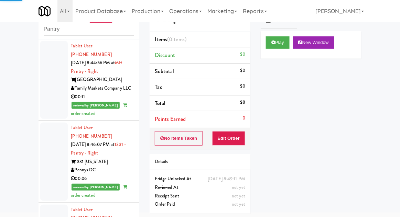
scroll to position [1692, 0]
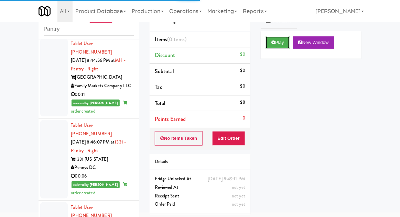
click at [275, 47] on button "Play" at bounding box center [278, 42] width 24 height 12
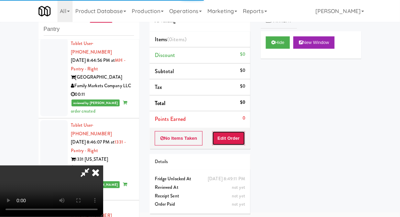
click at [244, 131] on button "Edit Order" at bounding box center [228, 138] width 33 height 14
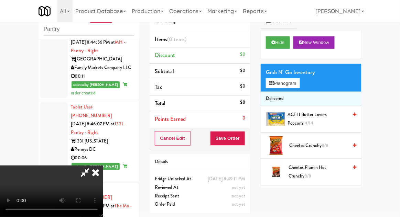
scroll to position [25, 0]
click at [284, 45] on button "Hide" at bounding box center [278, 42] width 24 height 12
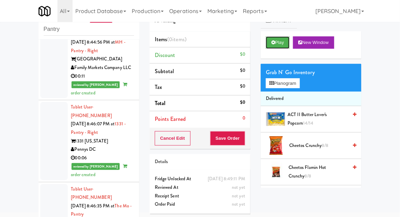
scroll to position [0, 0]
click at [278, 45] on button "Play" at bounding box center [278, 42] width 24 height 12
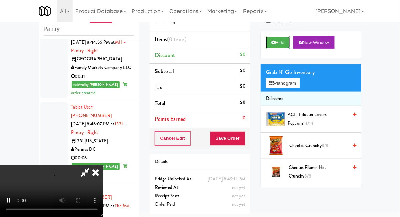
scroll to position [25, 0]
click at [269, 53] on div "Hide New Window" at bounding box center [311, 44] width 101 height 27
click at [281, 42] on button "Hide" at bounding box center [278, 42] width 24 height 12
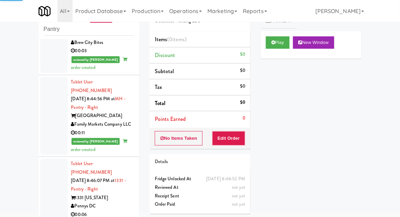
scroll to position [1656, 0]
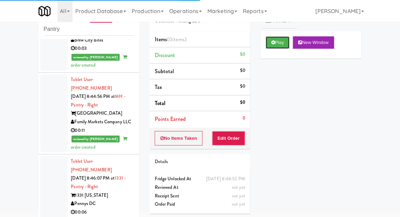
click at [274, 45] on button "Play" at bounding box center [278, 42] width 24 height 12
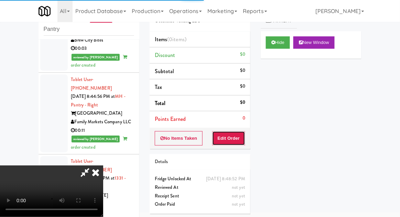
click at [236, 142] on button "Edit Order" at bounding box center [228, 138] width 33 height 14
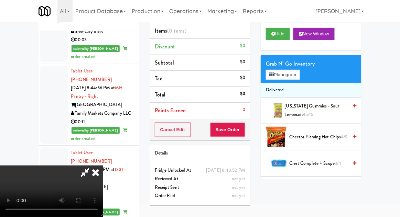
scroll to position [0, 0]
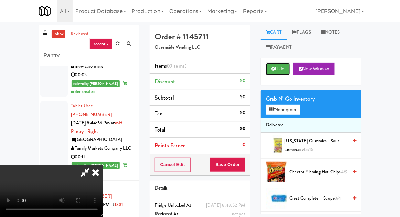
click at [279, 73] on button "Hide" at bounding box center [278, 69] width 24 height 12
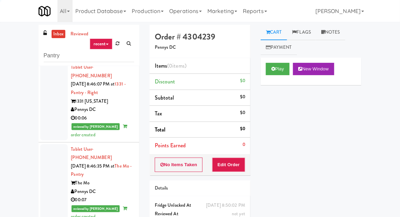
scroll to position [1778, 0]
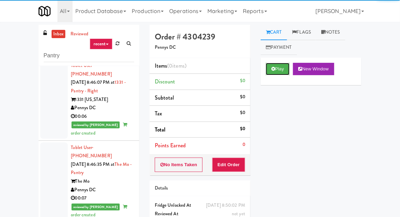
click at [277, 66] on button "Play" at bounding box center [278, 69] width 24 height 12
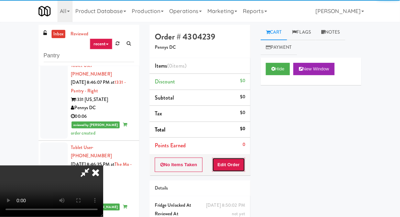
click at [237, 161] on button "Edit Order" at bounding box center [228, 165] width 33 height 14
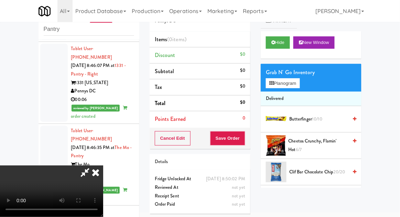
scroll to position [25, 0]
click at [272, 47] on button "Hide" at bounding box center [278, 42] width 24 height 12
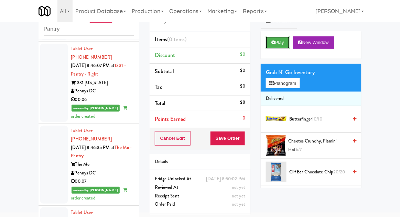
scroll to position [0, 0]
click at [275, 43] on icon at bounding box center [273, 42] width 4 height 4
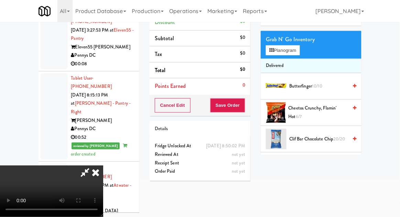
scroll to position [25, 0]
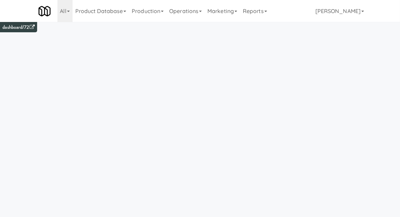
click at [182, 13] on link "Operations" at bounding box center [185, 11] width 38 height 22
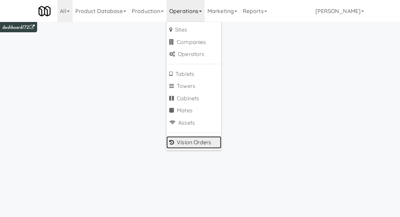
click at [178, 147] on link "Vision Orders" at bounding box center [193, 142] width 55 height 12
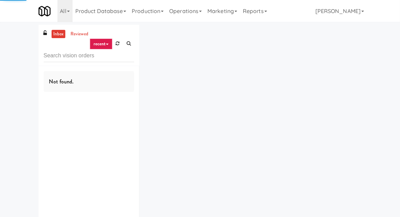
click at [59, 56] on input "text" at bounding box center [89, 55] width 90 height 13
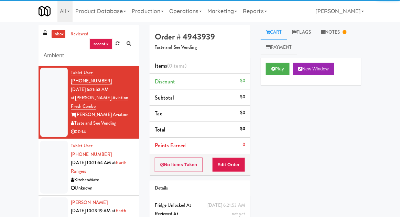
type input "Ambient"
click at [22, 54] on div "inbox reviewed recent all unclear take inventory issue suspicious failed recent…" at bounding box center [200, 151] width 400 height 253
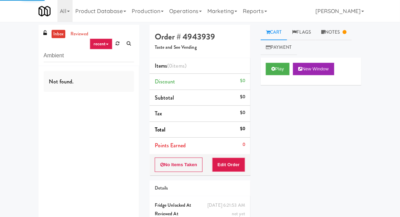
click at [55, 35] on link "inbox" at bounding box center [59, 34] width 14 height 9
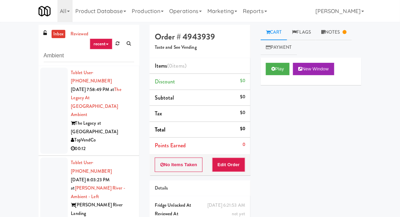
click at [42, 118] on div at bounding box center [53, 111] width 27 height 87
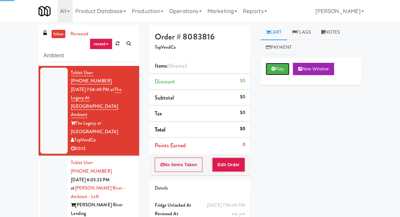
click at [277, 70] on button "Play" at bounding box center [278, 69] width 24 height 12
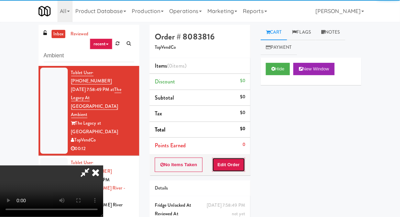
click at [231, 164] on button "Edit Order" at bounding box center [228, 165] width 33 height 14
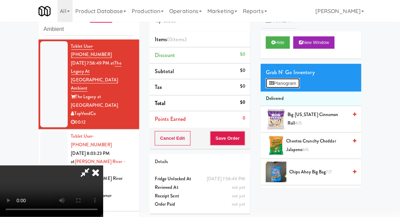
click at [295, 87] on button "Planogram" at bounding box center [283, 83] width 34 height 10
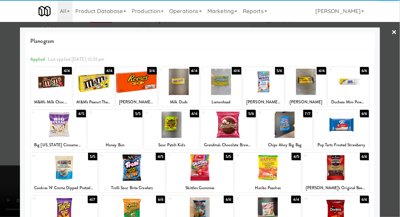
click at [356, 89] on div at bounding box center [348, 82] width 41 height 26
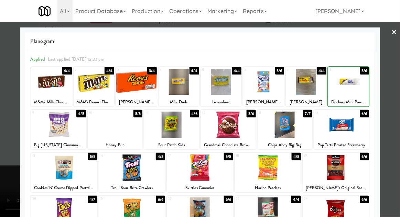
click at [390, 83] on div at bounding box center [200, 108] width 400 height 217
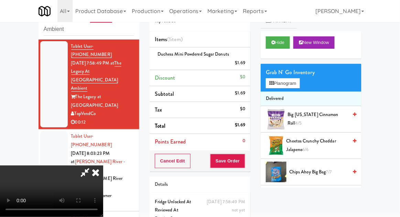
scroll to position [25, 0]
click at [241, 162] on button "Save Order" at bounding box center [227, 161] width 35 height 14
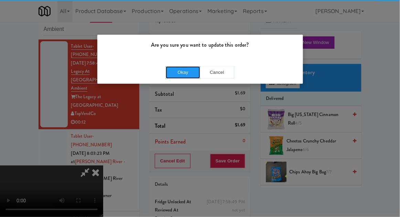
click at [181, 75] on button "Okay" at bounding box center [183, 72] width 34 height 12
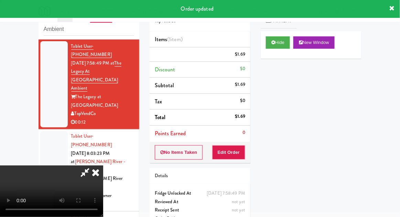
scroll to position [0, 0]
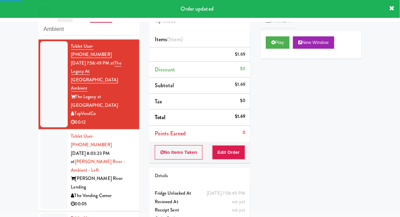
click at [47, 131] on div at bounding box center [53, 170] width 27 height 78
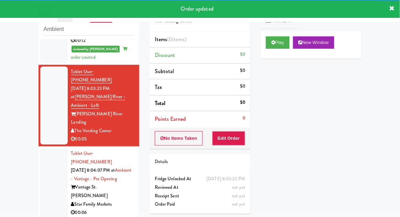
scroll to position [83, 0]
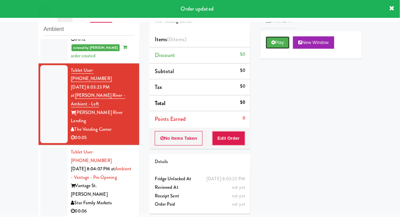
click at [267, 46] on button "Play" at bounding box center [278, 42] width 24 height 12
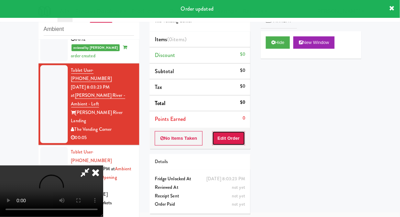
click at [230, 134] on button "Edit Order" at bounding box center [228, 138] width 33 height 14
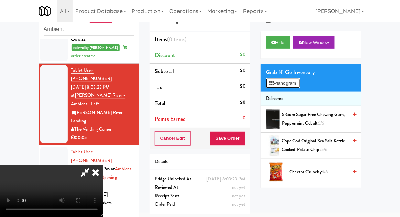
click at [299, 87] on button "Planogram" at bounding box center [283, 83] width 34 height 10
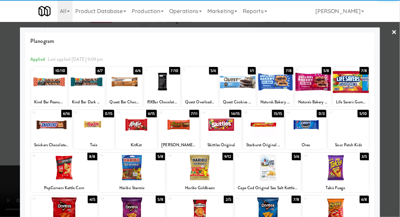
click at [224, 125] on div at bounding box center [221, 125] width 41 height 26
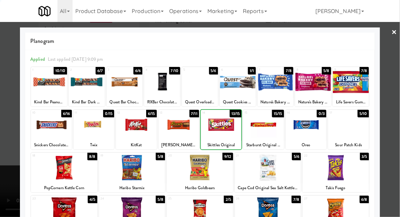
click at [397, 90] on div at bounding box center [200, 108] width 400 height 217
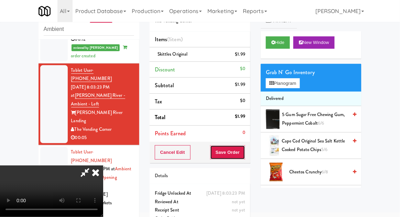
click at [245, 152] on button "Save Order" at bounding box center [227, 152] width 35 height 14
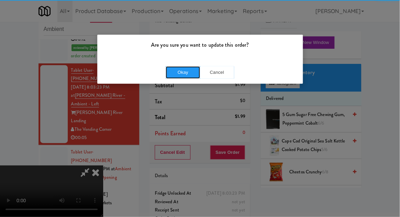
click at [183, 74] on button "Okay" at bounding box center [183, 72] width 34 height 12
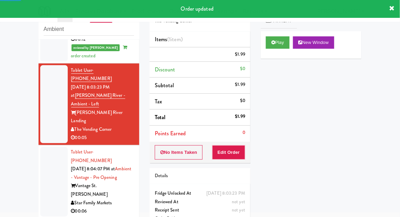
click at [48, 147] on div at bounding box center [53, 182] width 27 height 70
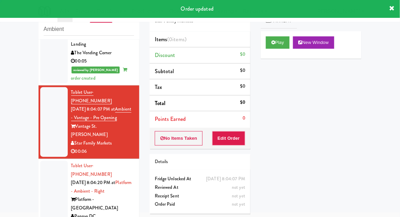
scroll to position [160, 0]
click at [273, 45] on button "Play" at bounding box center [278, 42] width 24 height 12
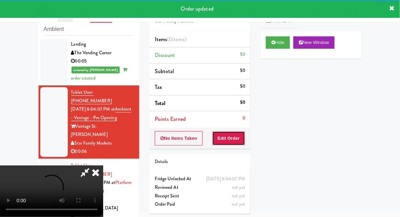
click at [235, 141] on button "Edit Order" at bounding box center [228, 138] width 33 height 14
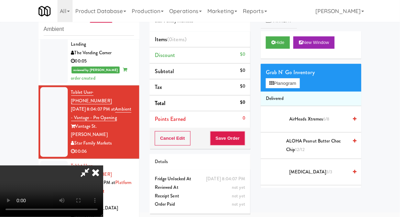
scroll to position [25, 0]
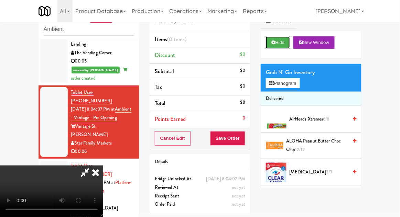
click at [285, 45] on button "Hide" at bounding box center [278, 42] width 24 height 12
click at [282, 42] on button "Hide" at bounding box center [278, 42] width 24 height 12
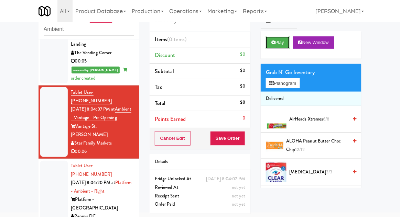
click at [279, 44] on button "Play" at bounding box center [278, 42] width 24 height 12
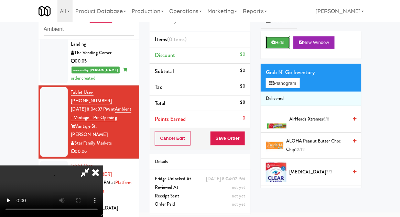
scroll to position [25, 0]
click at [276, 48] on button "Hide" at bounding box center [278, 42] width 24 height 12
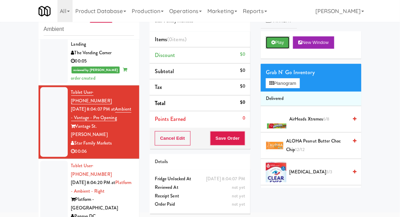
scroll to position [0, 0]
click at [272, 42] on icon at bounding box center [273, 42] width 4 height 4
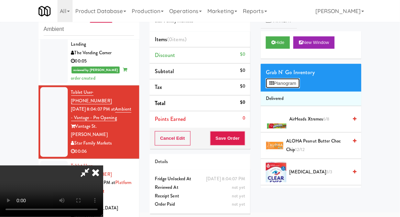
click at [299, 78] on button "Planogram" at bounding box center [283, 83] width 34 height 10
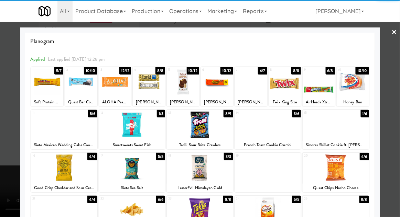
click at [280, 90] on div at bounding box center [285, 82] width 32 height 26
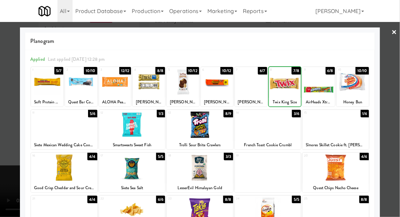
click at [250, 85] on div at bounding box center [251, 82] width 32 height 26
click at [396, 85] on div at bounding box center [200, 108] width 400 height 217
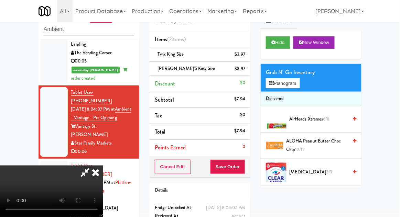
scroll to position [25, 0]
click at [244, 169] on button "Save Order" at bounding box center [227, 167] width 35 height 14
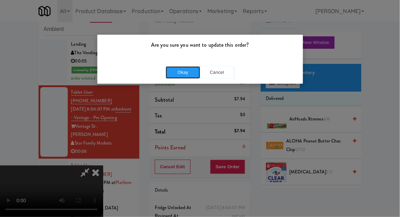
click at [184, 77] on button "Okay" at bounding box center [183, 72] width 34 height 12
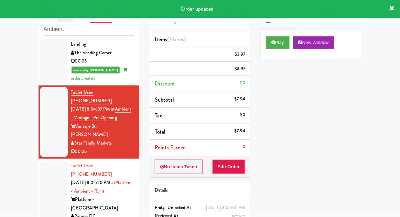
scroll to position [0, 0]
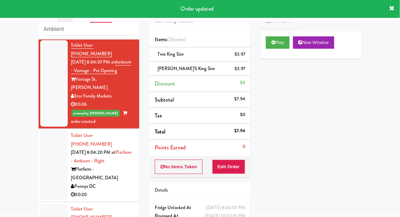
click at [45, 131] on div at bounding box center [53, 166] width 27 height 70
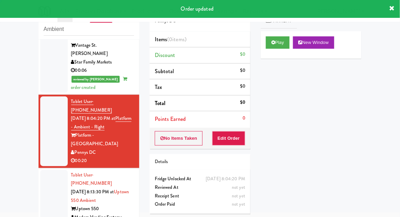
scroll to position [242, 0]
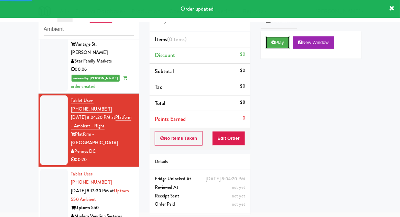
click at [269, 47] on button "Play" at bounding box center [278, 42] width 24 height 12
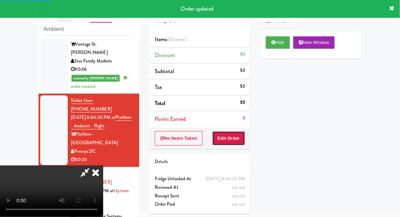
click at [232, 137] on button "Edit Order" at bounding box center [228, 138] width 33 height 14
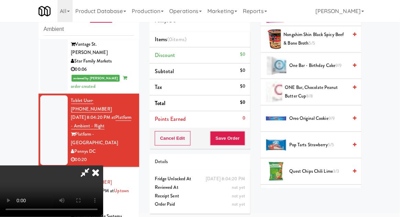
scroll to position [584, 0]
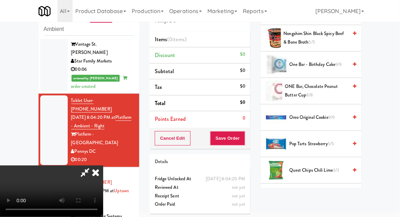
click at [329, 141] on span "5/5" at bounding box center [331, 144] width 6 height 7
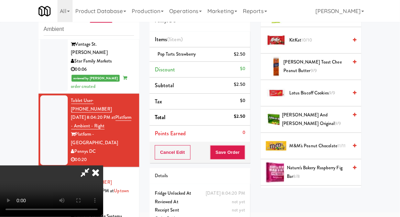
scroll to position [423, 0]
click at [335, 120] on span "9/9" at bounding box center [338, 123] width 6 height 7
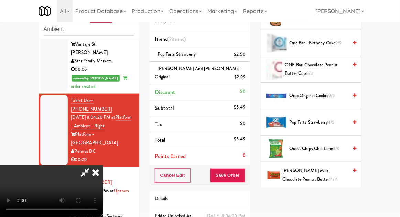
scroll to position [606, 0]
click at [333, 96] on span "Oreo Original Cookie 9/9" at bounding box center [318, 95] width 58 height 9
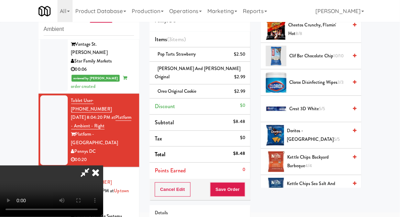
scroll to position [0, 0]
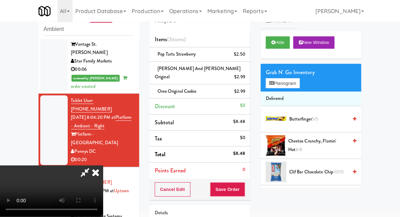
click at [318, 118] on span "5/5" at bounding box center [315, 119] width 6 height 7
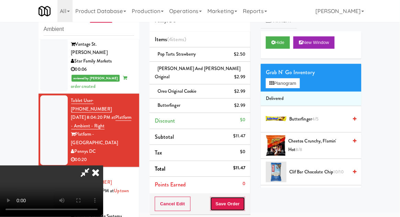
click at [243, 198] on button "Save Order" at bounding box center [227, 204] width 35 height 14
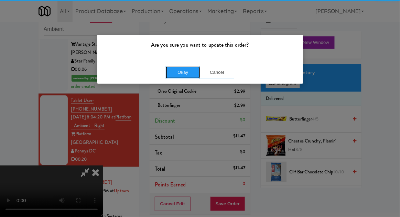
click at [178, 76] on button "Okay" at bounding box center [183, 72] width 34 height 12
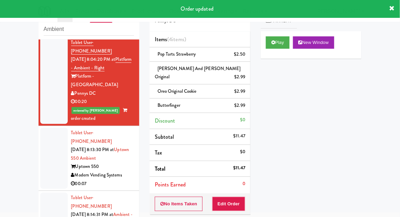
scroll to position [312, 0]
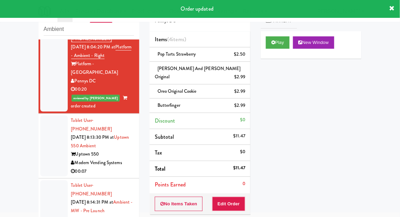
click at [45, 179] on li "Tablet User · (410) 913-5787 Sep 17, 2025 8:14:31 PM at Ambient - MW - Pre Laun…" at bounding box center [88, 211] width 101 height 65
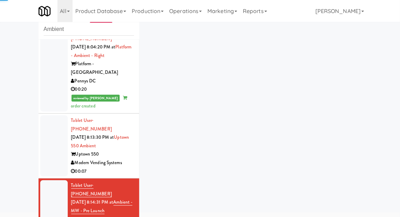
click at [47, 115] on div at bounding box center [53, 145] width 27 height 61
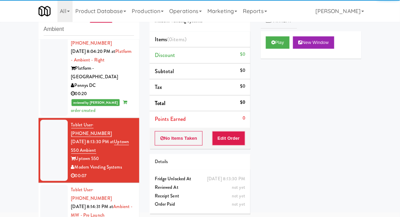
scroll to position [314, 0]
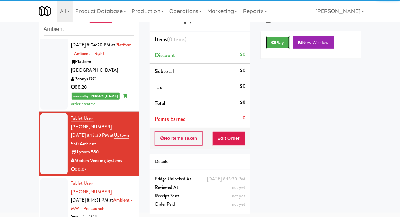
click at [270, 40] on button "Play" at bounding box center [278, 42] width 24 height 12
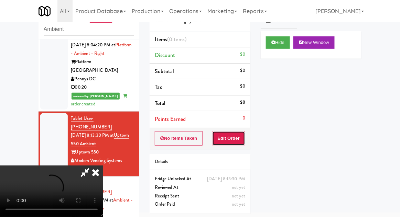
click at [236, 135] on button "Edit Order" at bounding box center [228, 138] width 33 height 14
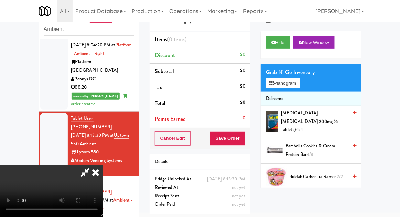
scroll to position [0, 0]
click at [336, 173] on span "Buldak Carbonara Ramen 2/2" at bounding box center [318, 177] width 58 height 9
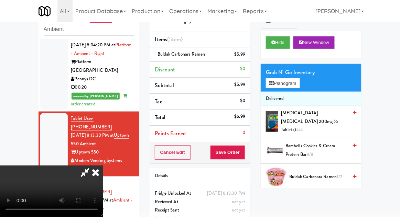
scroll to position [25, 0]
click at [243, 154] on button "Save Order" at bounding box center [227, 152] width 35 height 14
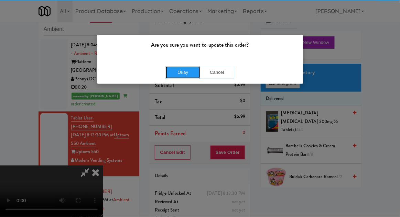
click at [171, 69] on button "Okay" at bounding box center [183, 72] width 34 height 12
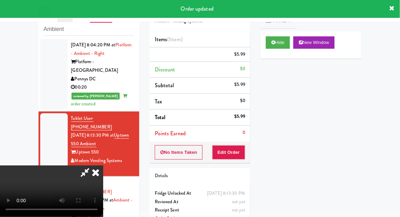
scroll to position [0, 0]
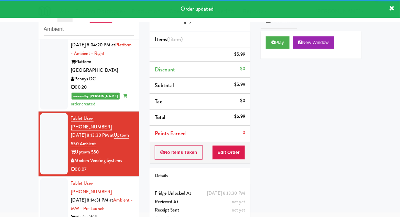
click at [44, 178] on div at bounding box center [53, 208] width 27 height 61
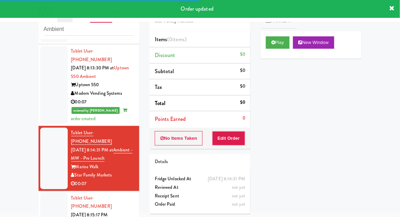
scroll to position [384, 0]
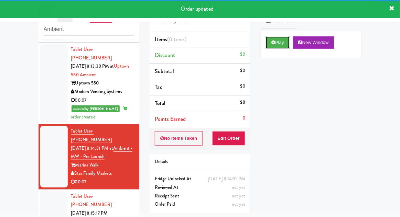
click at [274, 45] on button "Play" at bounding box center [278, 42] width 24 height 12
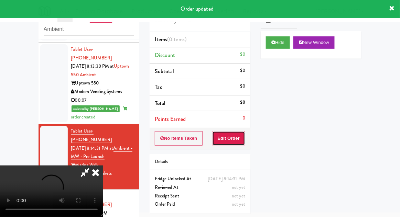
click at [236, 134] on button "Edit Order" at bounding box center [228, 138] width 33 height 14
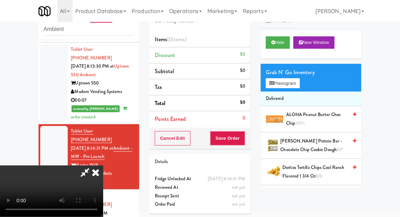
scroll to position [0, 0]
click at [326, 116] on span "ALOHA Peanut Butter Choc Chip 10/11" at bounding box center [317, 119] width 62 height 17
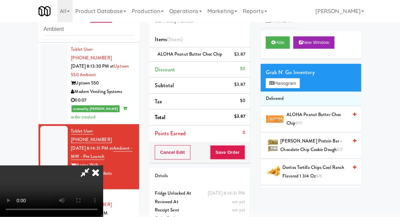
scroll to position [25, 0]
click at [245, 155] on button "Save Order" at bounding box center [227, 152] width 35 height 14
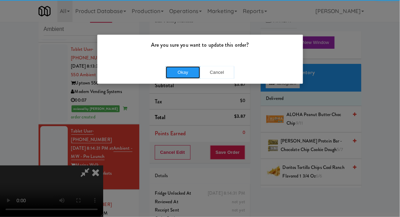
click at [175, 75] on button "Okay" at bounding box center [183, 72] width 34 height 12
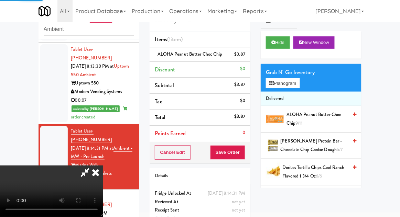
scroll to position [0, 0]
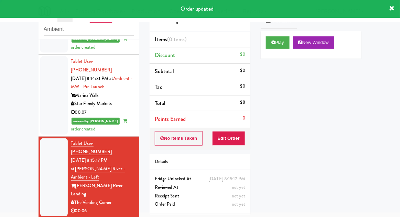
scroll to position [455, 0]
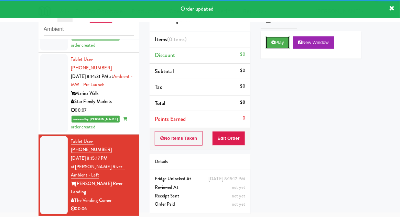
click at [267, 47] on button "Play" at bounding box center [278, 42] width 24 height 12
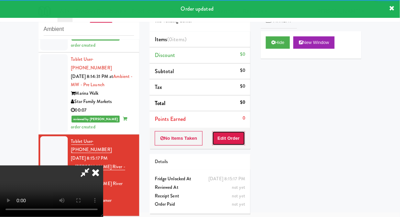
click at [229, 137] on button "Edit Order" at bounding box center [228, 138] width 33 height 14
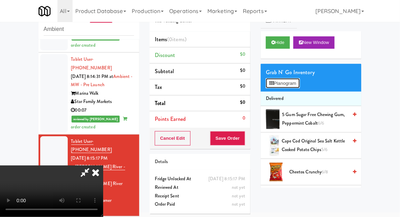
click at [299, 84] on button "Planogram" at bounding box center [283, 83] width 34 height 10
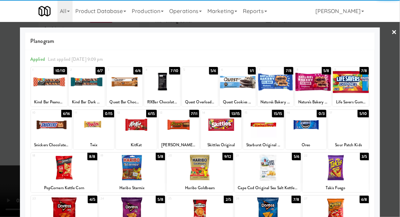
click at [141, 130] on div at bounding box center [136, 125] width 41 height 26
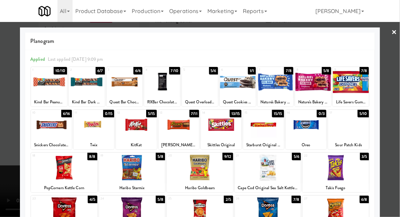
click at [138, 131] on div at bounding box center [136, 125] width 41 height 26
click at [395, 102] on div at bounding box center [200, 108] width 400 height 217
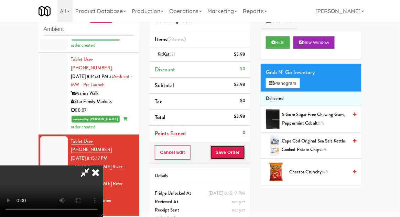
click at [242, 153] on button "Save Order" at bounding box center [227, 152] width 35 height 14
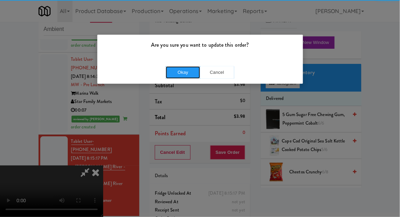
click at [178, 73] on button "Okay" at bounding box center [183, 72] width 34 height 12
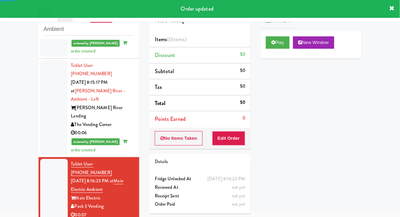
scroll to position [532, 0]
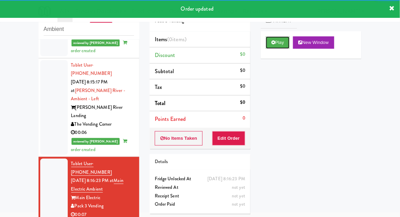
click at [269, 48] on button "Play" at bounding box center [278, 42] width 24 height 12
click at [235, 135] on button "Edit Order" at bounding box center [228, 138] width 33 height 14
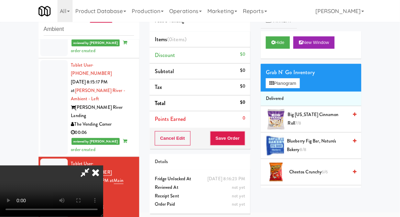
scroll to position [0, 0]
click at [297, 86] on button "Planogram" at bounding box center [283, 83] width 34 height 10
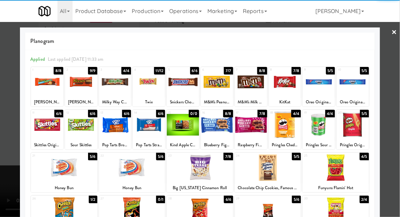
click at [57, 170] on div at bounding box center [64, 168] width 66 height 26
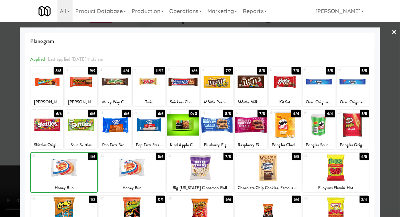
click at [58, 170] on div at bounding box center [64, 168] width 66 height 26
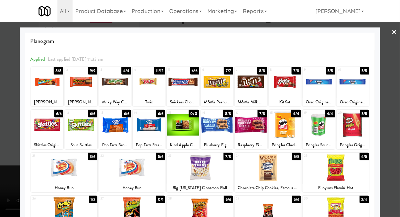
click at [399, 88] on div at bounding box center [200, 108] width 400 height 217
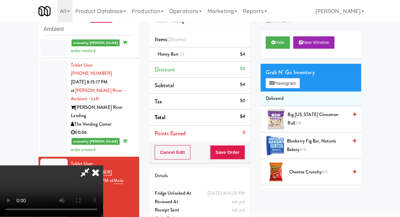
scroll to position [25, 0]
click at [245, 151] on button "Save Order" at bounding box center [227, 152] width 35 height 14
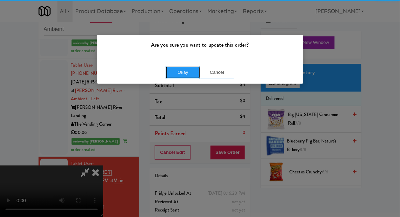
click at [175, 68] on button "Okay" at bounding box center [183, 72] width 34 height 12
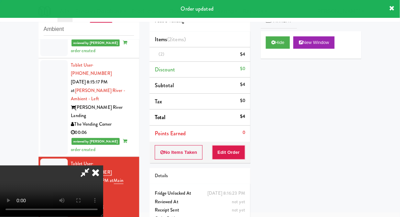
scroll to position [0, 0]
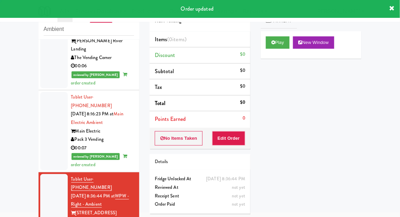
scroll to position [606, 0]
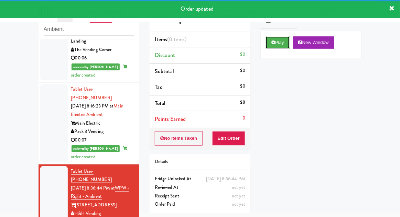
click at [271, 45] on button "Play" at bounding box center [278, 42] width 24 height 12
click at [225, 143] on button "Edit Order" at bounding box center [228, 138] width 33 height 14
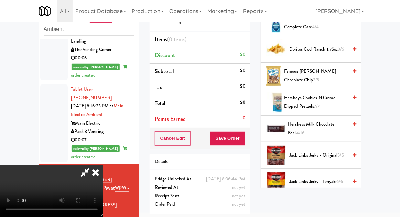
scroll to position [255, 0]
click at [331, 103] on span "Hershey's Cookies' N Creme dipped pretzels 7/7" at bounding box center [316, 102] width 64 height 17
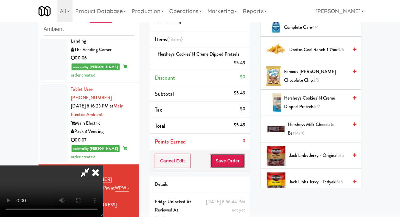
click at [245, 166] on button "Save Order" at bounding box center [227, 161] width 35 height 14
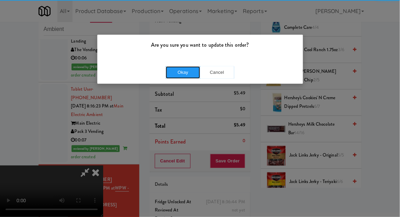
click at [181, 76] on button "Okay" at bounding box center [183, 72] width 34 height 12
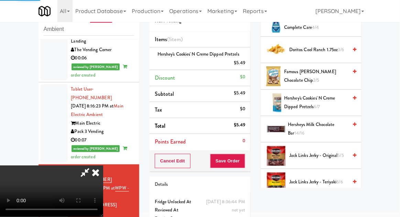
scroll to position [68, 0]
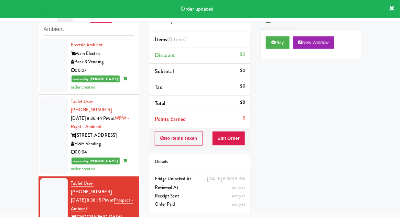
scroll to position [679, 0]
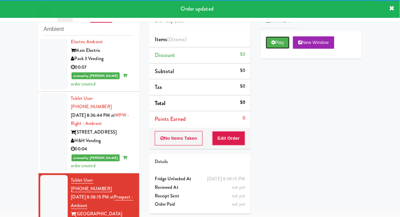
click at [269, 47] on button "Play" at bounding box center [278, 42] width 24 height 12
click at [235, 140] on button "Edit Order" at bounding box center [228, 138] width 33 height 14
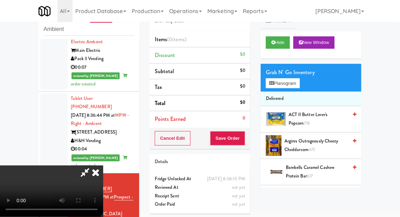
scroll to position [0, 0]
click at [295, 83] on button "Planogram" at bounding box center [283, 83] width 34 height 10
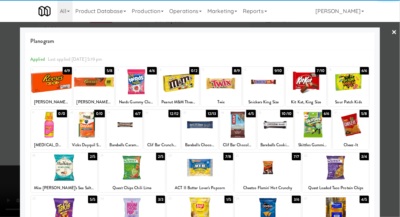
click at [53, 87] on div at bounding box center [51, 82] width 41 height 26
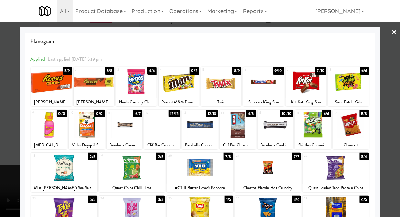
click at [355, 130] on div at bounding box center [351, 125] width 36 height 26
click at [395, 112] on div at bounding box center [200, 108] width 400 height 217
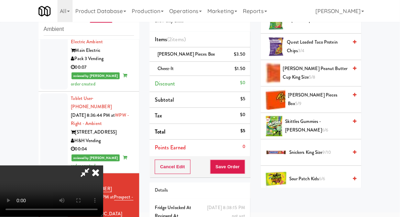
scroll to position [576, 0]
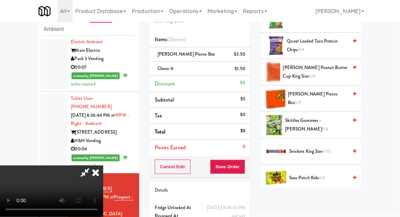
click at [333, 120] on span "Skittles Gummies - Sours 6/6" at bounding box center [316, 125] width 63 height 17
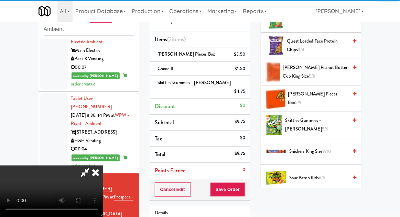
scroll to position [46, 0]
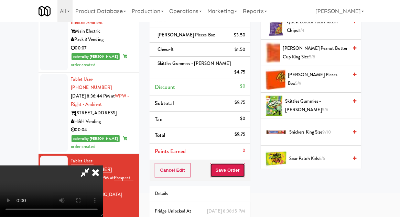
click at [243, 167] on button "Save Order" at bounding box center [227, 170] width 35 height 14
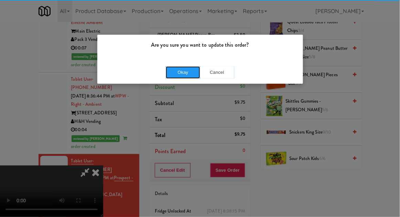
click at [174, 69] on button "Okay" at bounding box center [183, 72] width 34 height 12
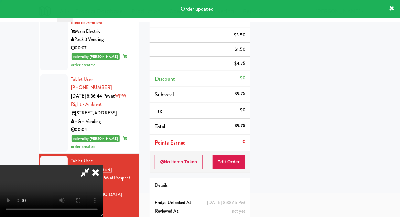
scroll to position [0, 0]
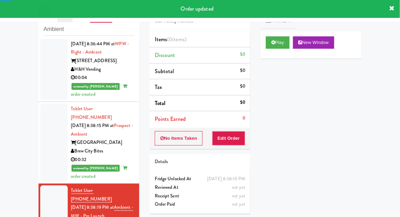
scroll to position [751, 0]
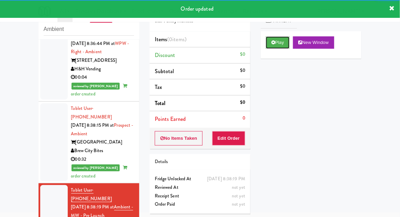
click at [269, 47] on button "Play" at bounding box center [278, 42] width 24 height 12
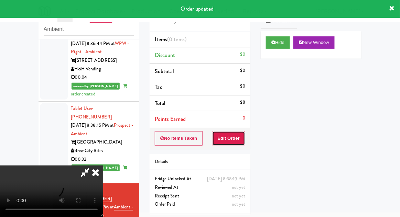
click at [228, 142] on button "Edit Order" at bounding box center [228, 138] width 33 height 14
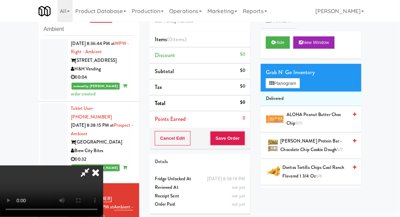
scroll to position [25, 0]
click at [287, 46] on button "Hide" at bounding box center [278, 42] width 24 height 12
click at [286, 46] on button "Hide" at bounding box center [278, 42] width 24 height 12
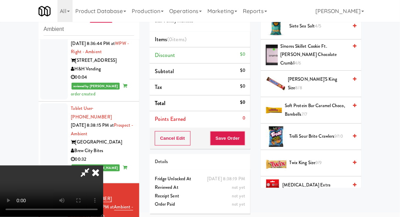
scroll to position [604, 0]
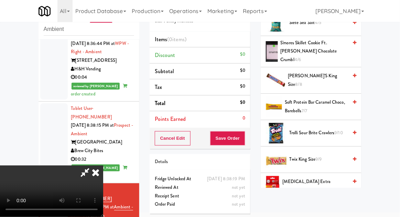
click at [329, 129] on span "Trolli Sour Brite Crawlers 9/10" at bounding box center [318, 133] width 58 height 9
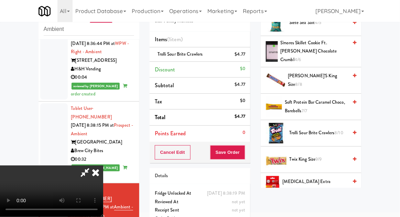
scroll to position [25, 0]
click at [324, 49] on span "S'mores Skillet Cookie ft. HERSHEY'S Chocolate Crumbl 4/6" at bounding box center [313, 51] width 67 height 25
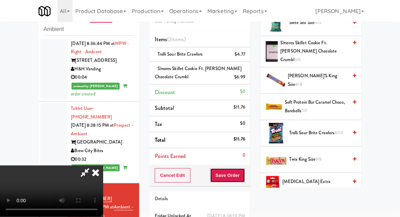
click at [241, 177] on button "Save Order" at bounding box center [227, 175] width 35 height 14
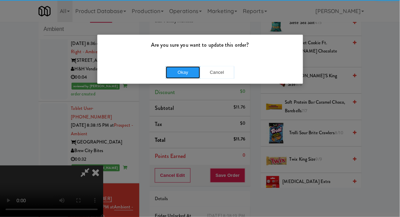
click at [178, 75] on button "Okay" at bounding box center [183, 72] width 34 height 12
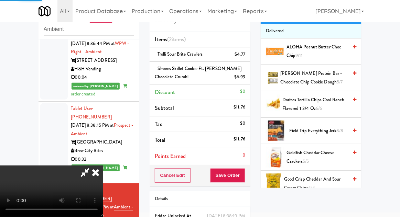
scroll to position [0, 0]
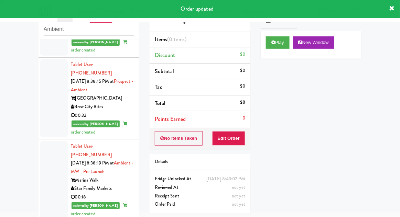
scroll to position [825, 0]
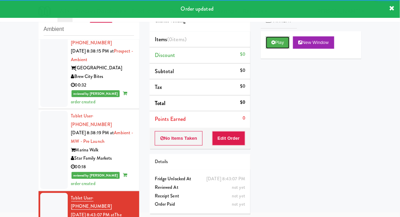
click at [279, 44] on button "Play" at bounding box center [278, 42] width 24 height 12
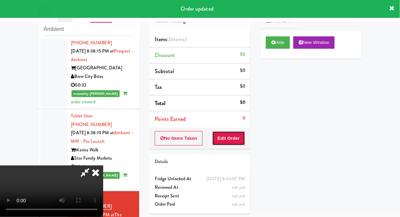
click at [237, 133] on button "Edit Order" at bounding box center [228, 138] width 33 height 14
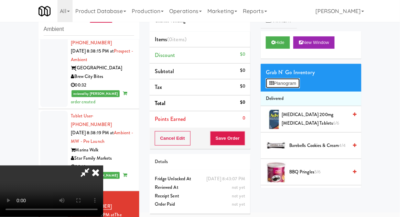
click at [298, 79] on button "Planogram" at bounding box center [283, 83] width 34 height 10
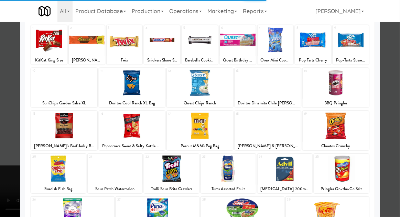
scroll to position [82, 0]
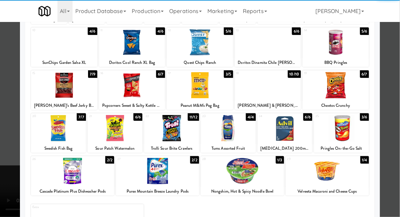
click at [150, 177] on div at bounding box center [157, 171] width 83 height 26
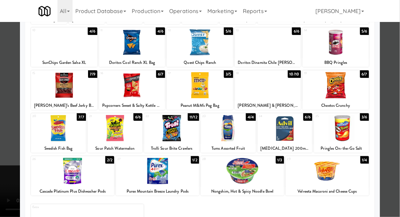
click at [399, 93] on div at bounding box center [200, 108] width 400 height 217
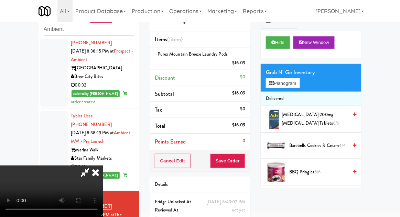
click at [220, 58] on div "Purex Mountain Breeze Laundry Pods $16.09" at bounding box center [200, 58] width 90 height 17
click at [243, 65] on link at bounding box center [244, 66] width 6 height 9
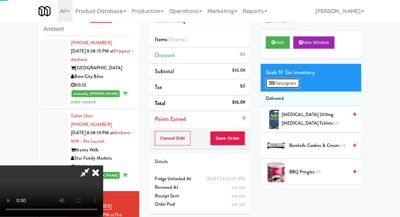
click at [278, 84] on button "Planogram" at bounding box center [283, 83] width 34 height 10
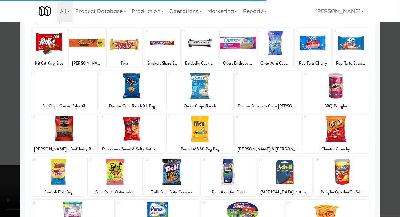
scroll to position [50, 0]
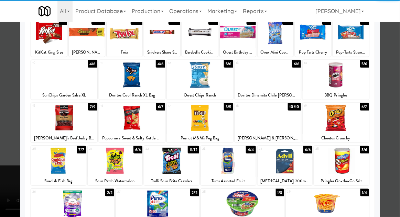
click at [72, 207] on div at bounding box center [72, 204] width 83 height 26
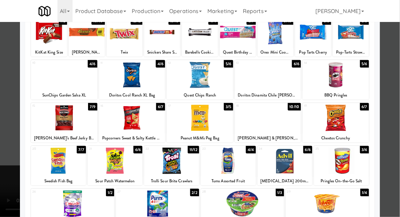
click at [396, 96] on div at bounding box center [200, 108] width 400 height 217
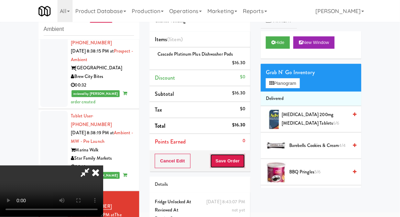
click at [244, 158] on button "Save Order" at bounding box center [227, 161] width 35 height 14
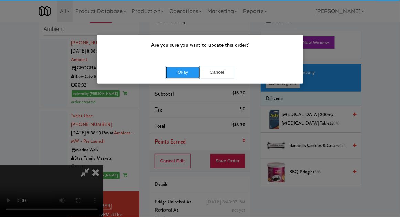
click at [171, 72] on button "Okay" at bounding box center [183, 72] width 34 height 12
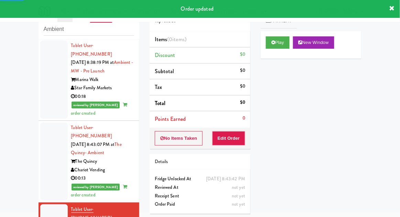
scroll to position [895, 0]
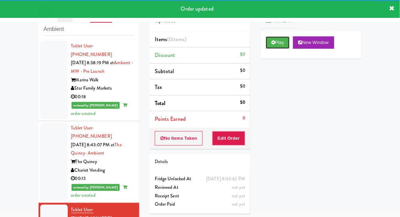
click at [282, 47] on button "Play" at bounding box center [278, 42] width 24 height 12
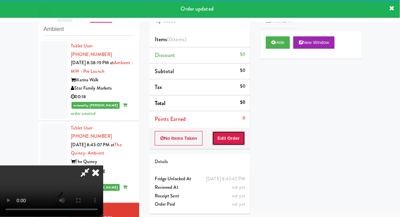
click at [242, 133] on button "Edit Order" at bounding box center [228, 138] width 33 height 14
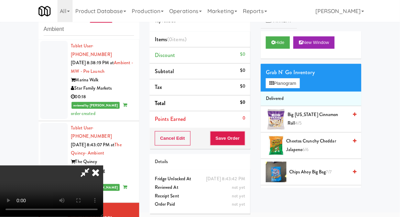
scroll to position [0, 0]
click at [297, 83] on button "Planogram" at bounding box center [283, 83] width 34 height 10
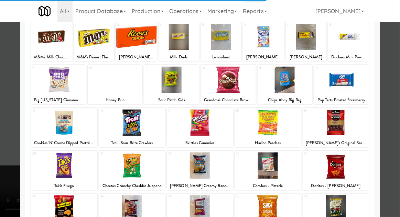
scroll to position [51, 0]
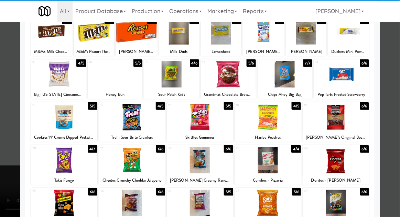
click at [270, 207] on div at bounding box center [268, 203] width 66 height 26
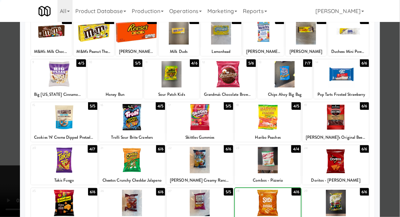
click at [398, 93] on div at bounding box center [200, 108] width 400 height 217
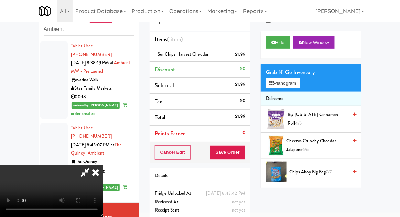
scroll to position [25, 0]
click at [296, 78] on button "Planogram" at bounding box center [283, 83] width 34 height 10
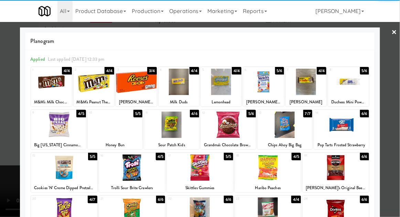
click at [229, 130] on div at bounding box center [228, 125] width 55 height 26
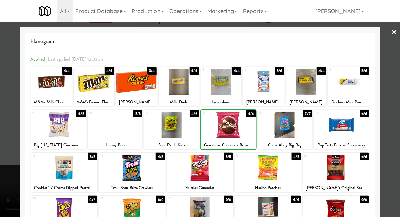
click at [398, 92] on div at bounding box center [200, 108] width 400 height 217
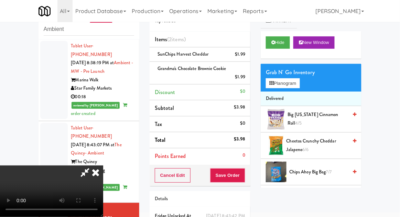
scroll to position [40, 0]
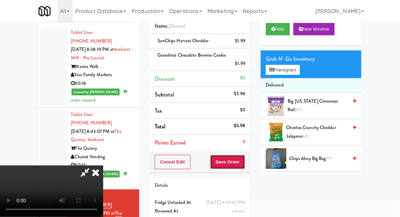
click at [244, 164] on button "Save Order" at bounding box center [227, 162] width 35 height 14
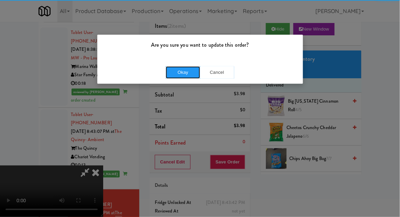
click at [180, 67] on button "Okay" at bounding box center [183, 72] width 34 height 12
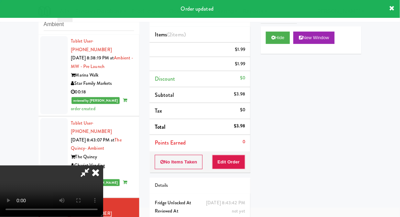
scroll to position [0, 0]
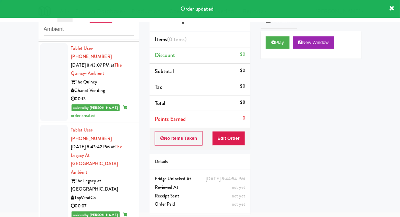
scroll to position [979, 0]
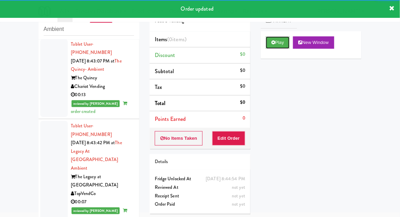
click at [267, 45] on button "Play" at bounding box center [278, 42] width 24 height 12
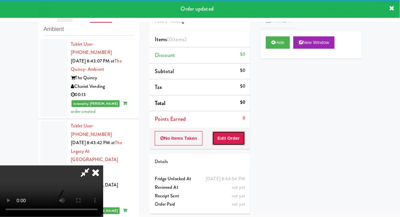
click at [234, 141] on button "Edit Order" at bounding box center [228, 138] width 33 height 14
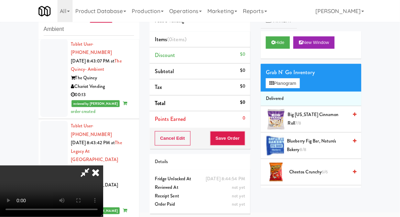
scroll to position [25, 0]
click at [279, 37] on button "Hide" at bounding box center [278, 42] width 24 height 12
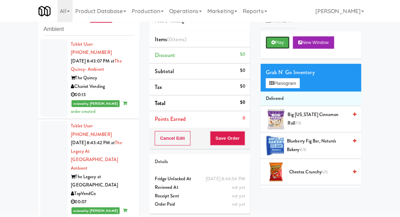
scroll to position [0, 0]
click at [275, 36] on button "Play" at bounding box center [278, 42] width 24 height 12
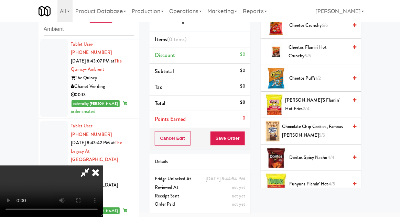
scroll to position [151, 0]
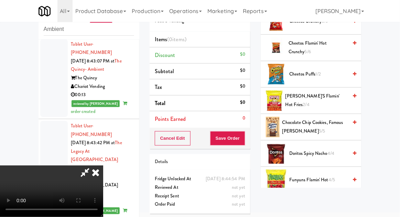
click at [328, 125] on span "Chocolate Chip Cookies, Famous Amos 5/5" at bounding box center [315, 127] width 66 height 17
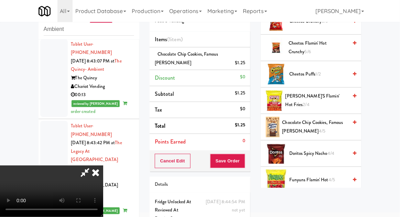
scroll to position [25, 0]
click at [243, 164] on button "Save Order" at bounding box center [227, 161] width 35 height 14
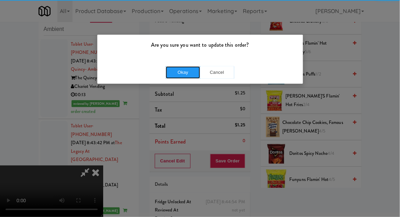
click at [178, 71] on button "Okay" at bounding box center [183, 72] width 34 height 12
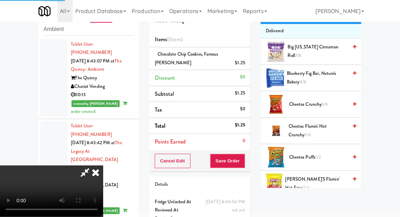
scroll to position [0, 0]
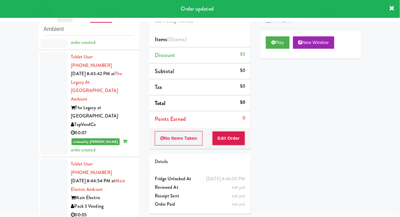
scroll to position [1050, 0]
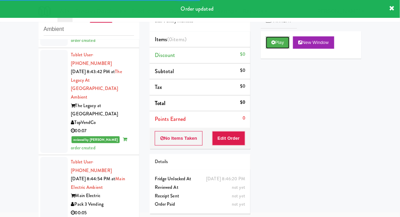
click at [281, 41] on button "Play" at bounding box center [278, 42] width 24 height 12
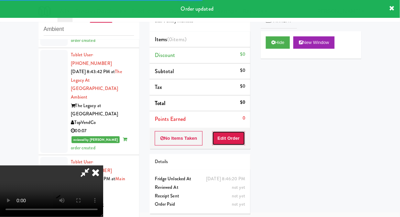
click at [242, 133] on button "Edit Order" at bounding box center [228, 138] width 33 height 14
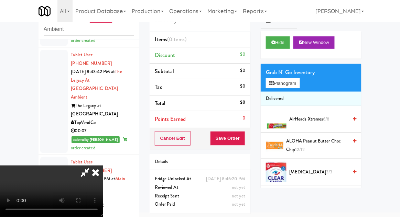
scroll to position [25, 0]
click at [288, 44] on button "Hide" at bounding box center [278, 42] width 24 height 12
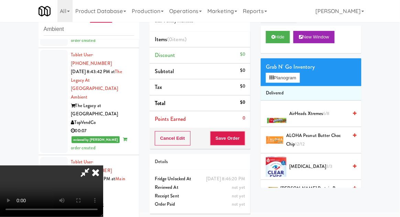
scroll to position [8, 0]
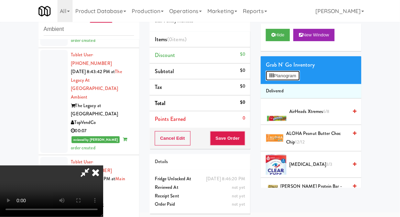
click at [299, 80] on button "Planogram" at bounding box center [283, 76] width 34 height 10
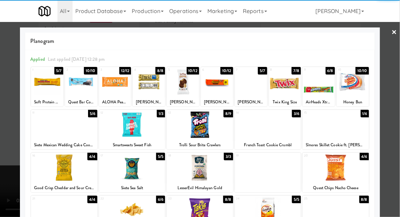
click at [358, 85] on div at bounding box center [352, 82] width 32 height 26
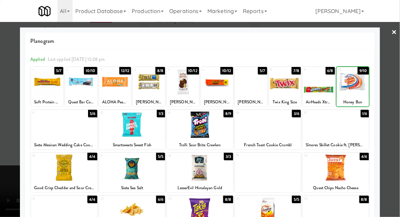
click at [392, 82] on div at bounding box center [200, 108] width 400 height 217
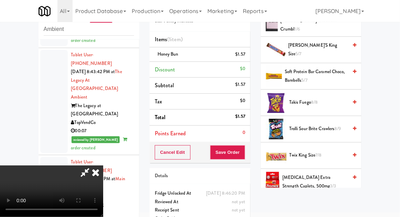
scroll to position [756, 0]
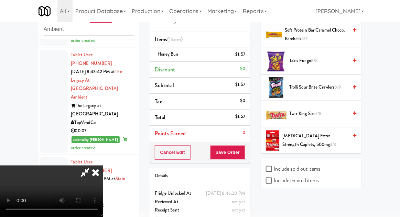
click at [319, 110] on span "7/8" at bounding box center [319, 113] width 6 height 7
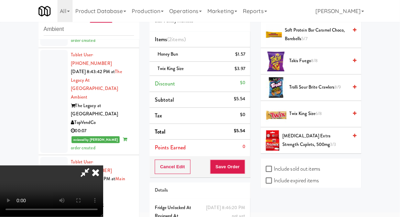
scroll to position [25, 0]
click at [244, 170] on button "Save Order" at bounding box center [227, 167] width 35 height 14
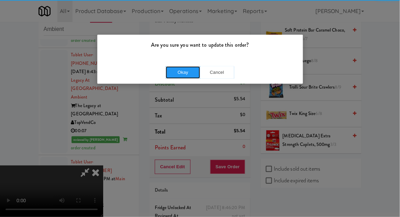
click at [195, 69] on button "Okay" at bounding box center [183, 72] width 34 height 12
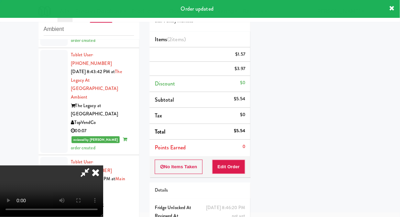
scroll to position [0, 0]
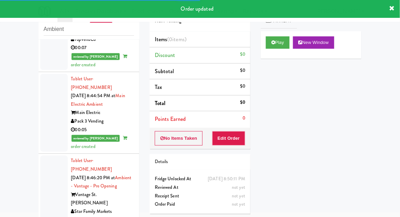
scroll to position [1133, 0]
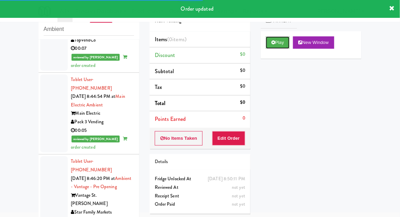
click at [275, 45] on button "Play" at bounding box center [278, 42] width 24 height 12
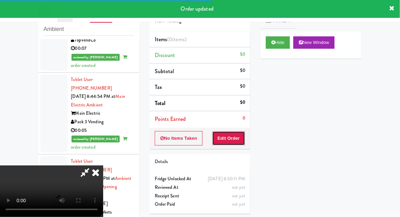
click at [239, 132] on button "Edit Order" at bounding box center [228, 138] width 33 height 14
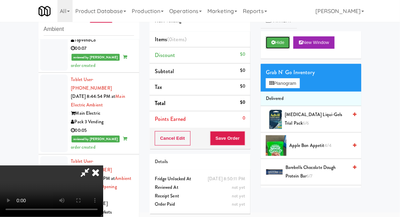
click at [282, 47] on button "Hide" at bounding box center [278, 42] width 24 height 12
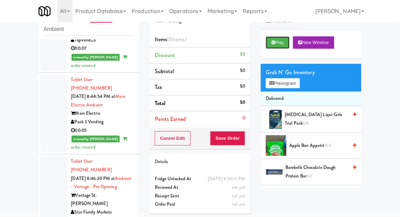
click at [276, 47] on button "Play" at bounding box center [278, 42] width 24 height 12
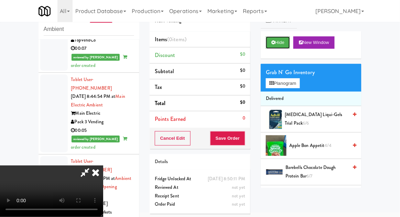
click at [269, 48] on button "Hide" at bounding box center [278, 42] width 24 height 12
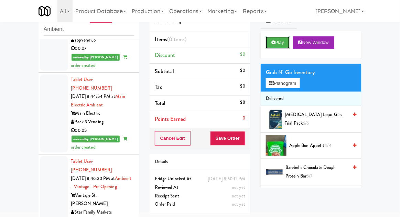
click at [270, 47] on button "Play" at bounding box center [278, 42] width 24 height 12
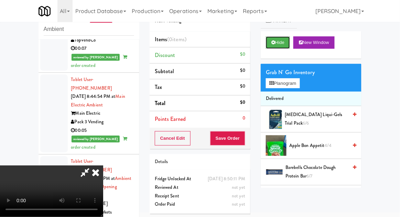
click at [268, 45] on button "Hide" at bounding box center [278, 42] width 24 height 12
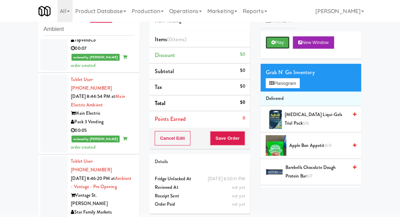
click at [274, 47] on button "Play" at bounding box center [278, 42] width 24 height 12
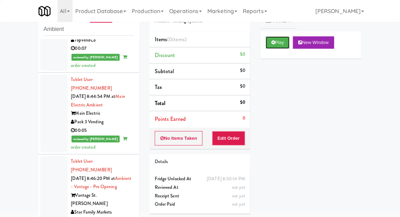
click at [274, 46] on button "Play" at bounding box center [278, 42] width 24 height 12
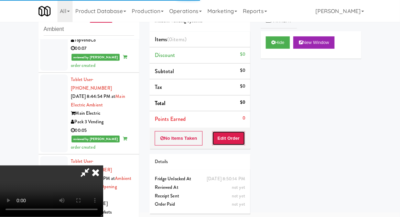
click at [238, 143] on button "Edit Order" at bounding box center [228, 138] width 33 height 14
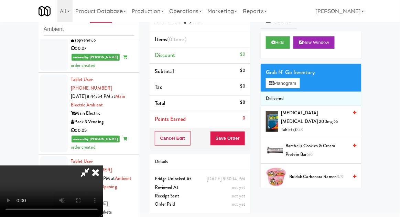
scroll to position [25, 0]
click at [285, 46] on button "Hide" at bounding box center [278, 42] width 24 height 12
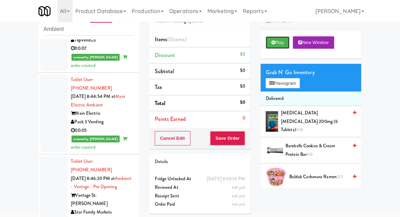
scroll to position [0, 0]
click at [278, 43] on button "Play" at bounding box center [278, 42] width 24 height 12
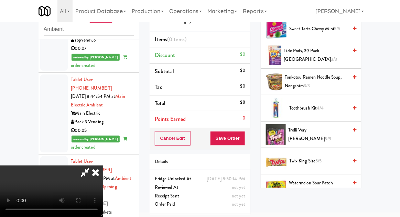
scroll to position [656, 0]
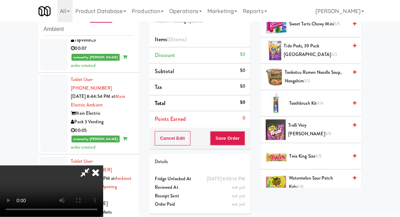
click at [325, 131] on span "9/9" at bounding box center [328, 134] width 6 height 7
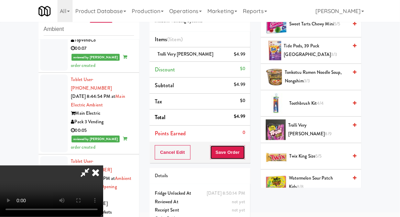
click at [243, 157] on button "Save Order" at bounding box center [227, 152] width 35 height 14
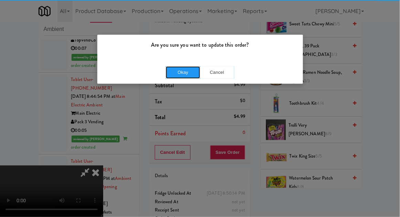
click at [180, 77] on button "Okay" at bounding box center [183, 72] width 34 height 12
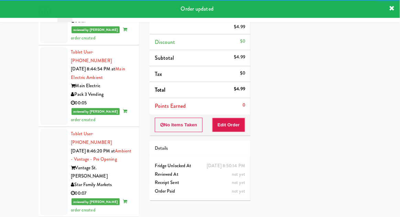
scroll to position [58, 0]
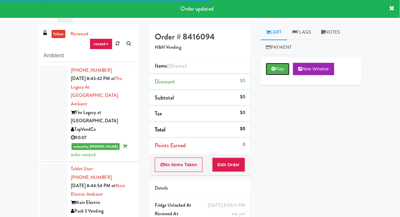
click at [273, 66] on button "Play" at bounding box center [278, 69] width 24 height 12
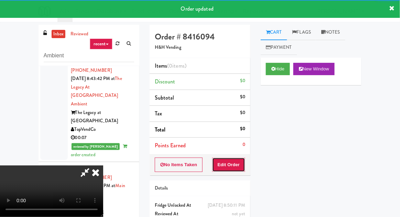
click at [239, 158] on button "Edit Order" at bounding box center [228, 165] width 33 height 14
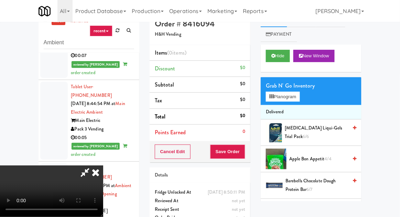
scroll to position [26, 0]
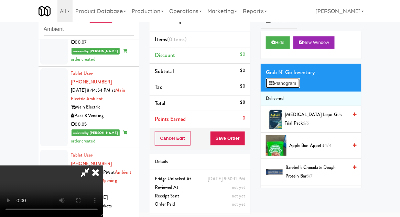
click at [299, 86] on button "Planogram" at bounding box center [283, 83] width 34 height 10
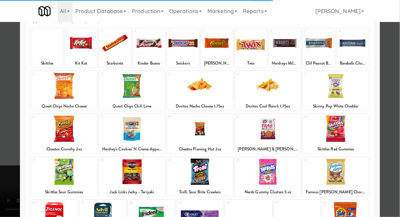
scroll to position [39, 0]
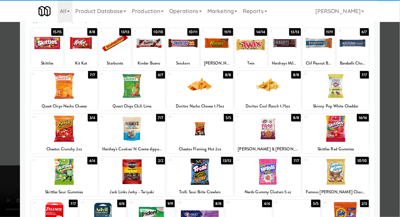
click at [142, 213] on div at bounding box center [151, 215] width 47 height 26
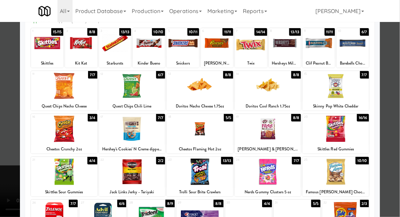
click at [397, 93] on div at bounding box center [200, 108] width 400 height 217
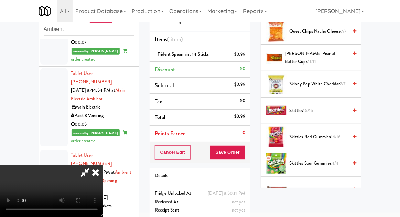
scroll to position [579, 0]
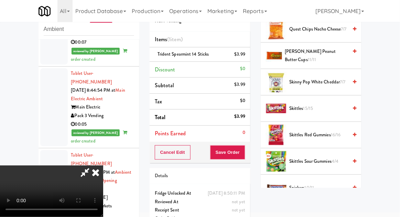
click at [324, 104] on span "Skittles 15/15" at bounding box center [318, 108] width 58 height 9
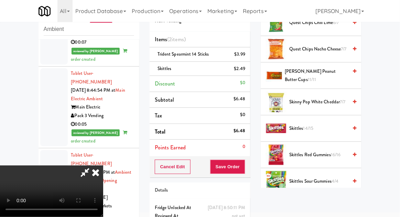
scroll to position [559, 0]
click at [339, 98] on span "Skinny Pop White Cheddar 7/7" at bounding box center [318, 102] width 58 height 9
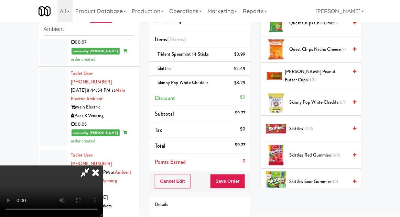
click at [334, 98] on span "Skinny Pop White Cheddar 6/7" at bounding box center [318, 102] width 58 height 9
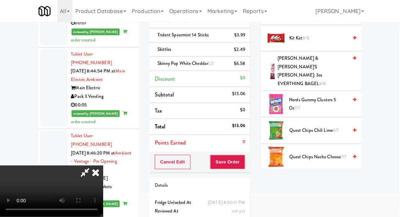
scroll to position [430, 0]
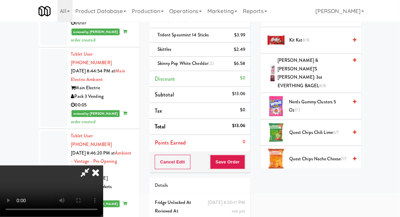
click at [327, 129] on span "Quest Chips Chili Lime 6/7" at bounding box center [318, 133] width 58 height 9
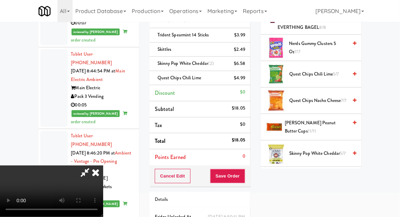
scroll to position [497, 0]
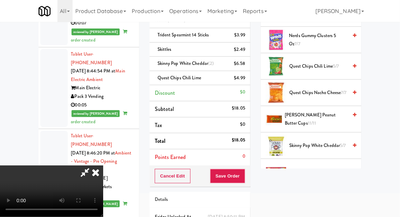
click at [331, 142] on span "Skinny Pop White Cheddar 5/7" at bounding box center [318, 146] width 58 height 9
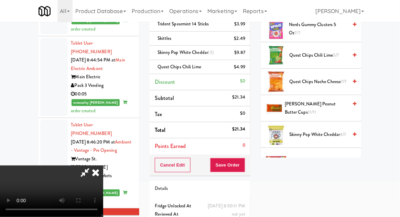
scroll to position [60, 0]
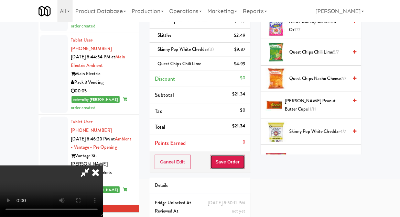
click at [243, 162] on button "Save Order" at bounding box center [227, 162] width 35 height 14
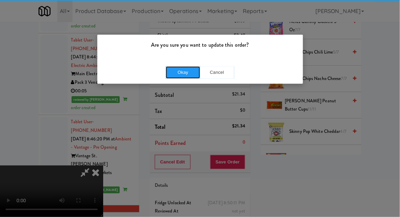
click at [189, 73] on button "Okay" at bounding box center [183, 72] width 34 height 12
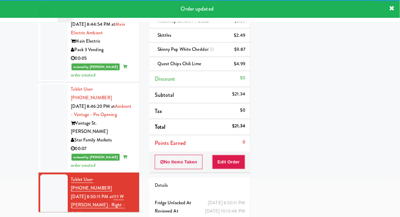
scroll to position [1183, 0]
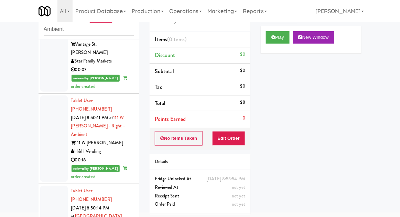
scroll to position [7, 0]
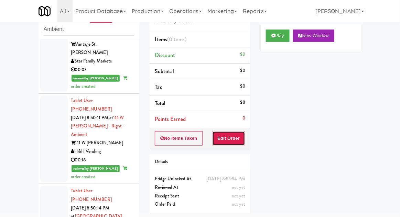
click at [228, 143] on button "Edit Order" at bounding box center [228, 138] width 33 height 14
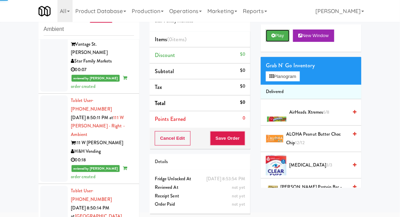
click at [274, 34] on icon at bounding box center [273, 35] width 4 height 4
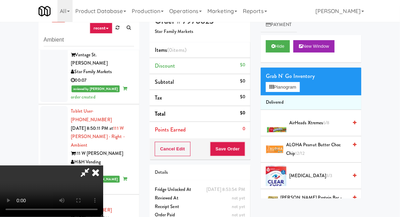
scroll to position [26, 0]
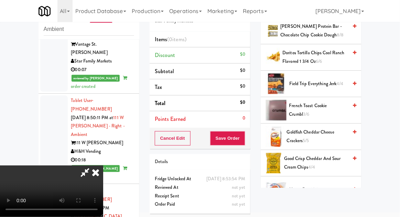
click at [336, 105] on span "French Toast Cookie Crumbl 3/6" at bounding box center [318, 110] width 59 height 17
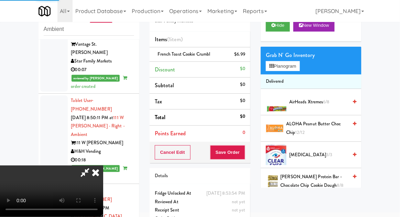
scroll to position [14, 0]
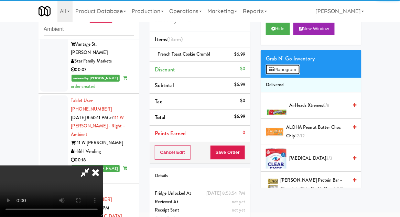
click at [298, 70] on button "Planogram" at bounding box center [283, 70] width 34 height 10
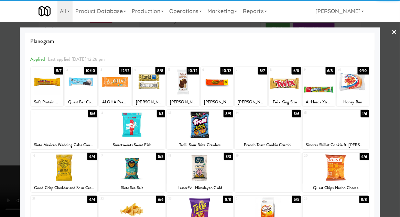
click at [398, 104] on div at bounding box center [200, 108] width 400 height 217
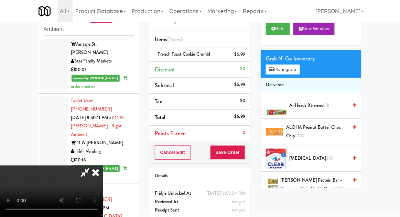
scroll to position [25, 0]
click at [245, 158] on button "Save Order" at bounding box center [227, 152] width 35 height 14
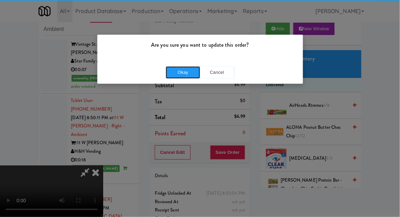
click at [182, 72] on button "Okay" at bounding box center [183, 72] width 34 height 12
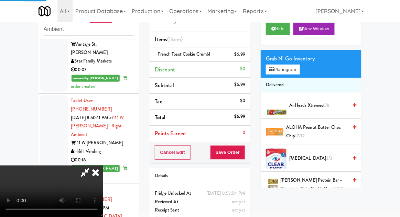
scroll to position [0, 0]
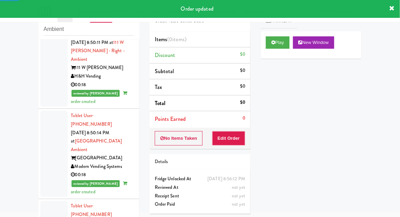
scroll to position [1361, 0]
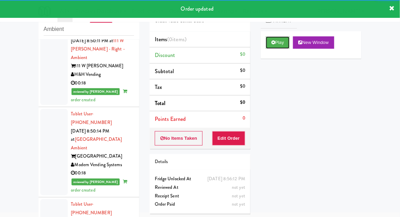
click at [266, 45] on button "Play" at bounding box center [278, 42] width 24 height 12
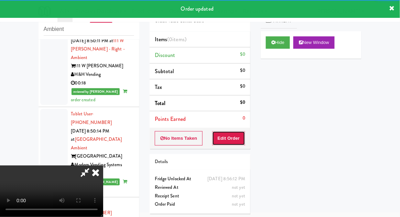
click at [224, 139] on button "Edit Order" at bounding box center [228, 138] width 33 height 14
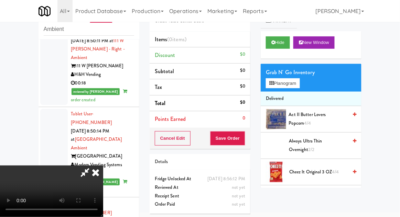
scroll to position [25, 0]
click at [299, 85] on button "Planogram" at bounding box center [283, 83] width 34 height 10
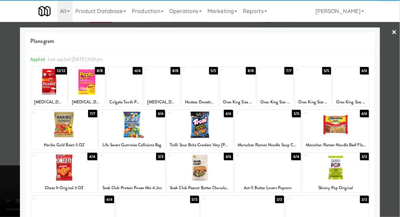
click at [121, 128] on div at bounding box center [132, 125] width 66 height 26
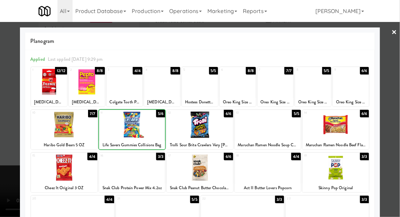
click at [398, 98] on div at bounding box center [200, 108] width 400 height 217
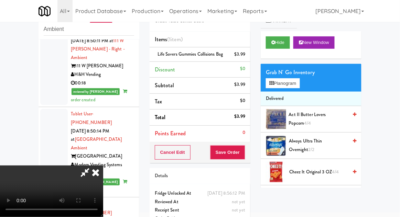
click at [276, 53] on div "Hide New Window" at bounding box center [311, 44] width 101 height 27
click at [274, 47] on button "Hide" at bounding box center [278, 42] width 24 height 12
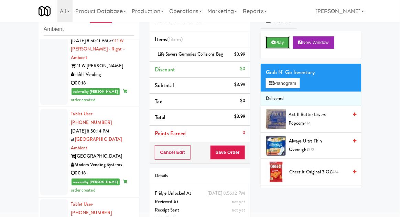
click at [275, 44] on icon at bounding box center [273, 42] width 4 height 4
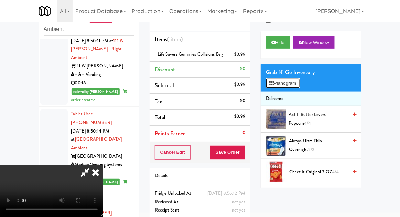
click at [298, 88] on button "Planogram" at bounding box center [283, 83] width 34 height 10
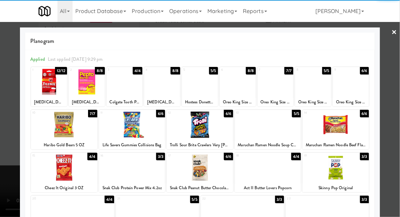
click at [348, 92] on div at bounding box center [351, 82] width 36 height 26
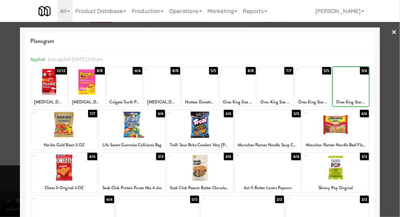
click at [398, 98] on div at bounding box center [200, 108] width 400 height 217
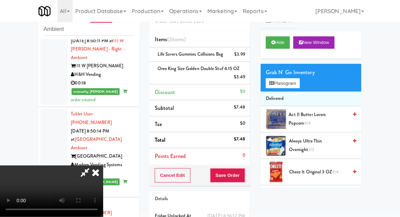
scroll to position [25, 0]
click at [244, 178] on button "Save Order" at bounding box center [227, 175] width 35 height 14
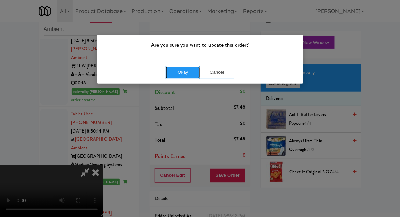
click at [179, 75] on button "Okay" at bounding box center [183, 72] width 34 height 12
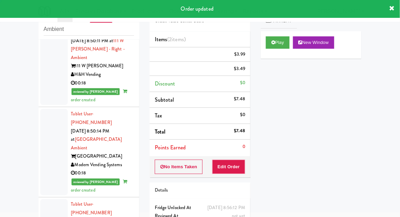
scroll to position [0, 0]
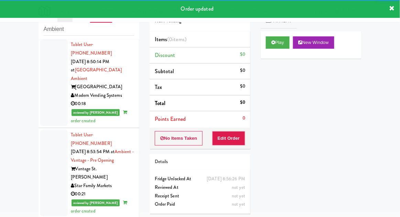
scroll to position [1437, 0]
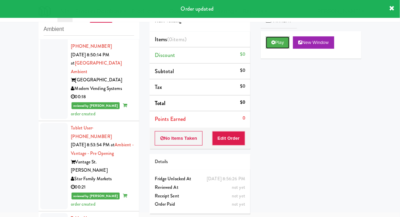
click at [269, 45] on button "Play" at bounding box center [278, 42] width 24 height 12
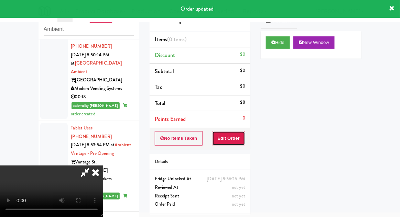
click at [231, 139] on button "Edit Order" at bounding box center [228, 138] width 33 height 14
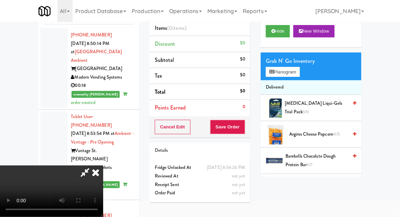
scroll to position [26, 0]
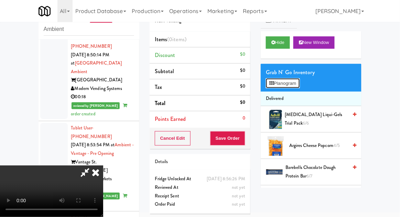
click at [299, 85] on button "Planogram" at bounding box center [283, 83] width 34 height 10
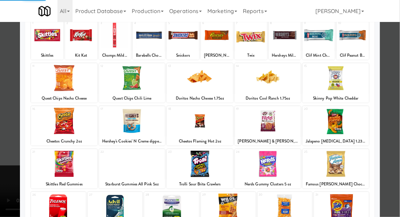
scroll to position [45, 0]
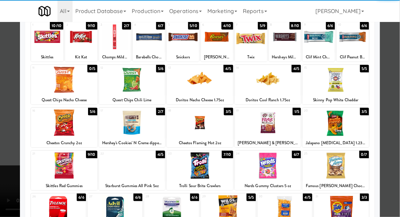
click at [122, 170] on div at bounding box center [132, 166] width 66 height 26
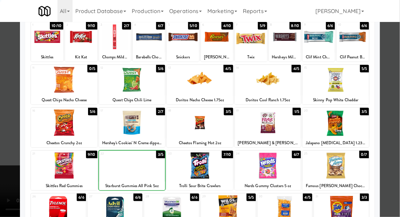
click at [394, 69] on div at bounding box center [200, 108] width 400 height 217
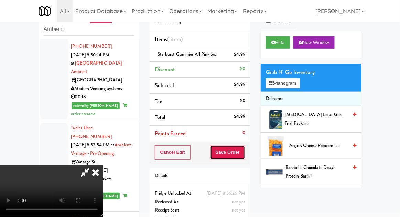
click at [244, 154] on button "Save Order" at bounding box center [227, 152] width 35 height 14
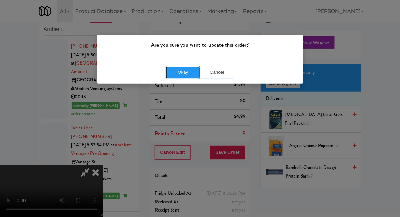
click at [181, 75] on button "Okay" at bounding box center [183, 72] width 34 height 12
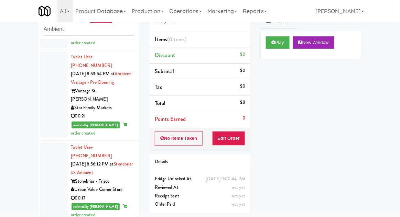
scroll to position [1509, 0]
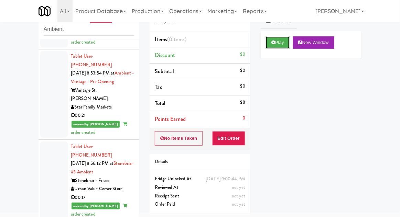
click at [269, 47] on button "Play" at bounding box center [278, 42] width 24 height 12
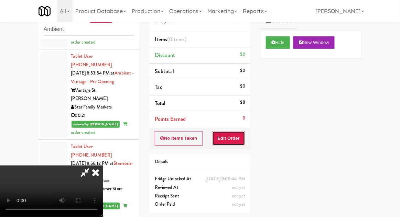
click at [232, 133] on button "Edit Order" at bounding box center [228, 138] width 33 height 14
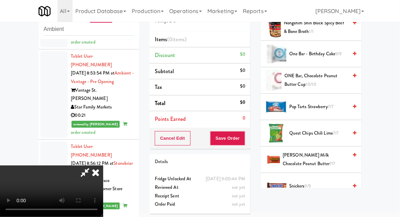
scroll to position [596, 0]
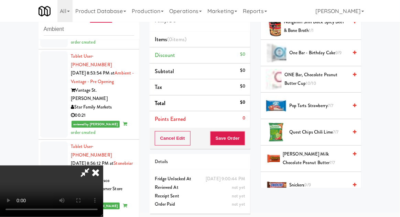
click at [328, 102] on span "Pop Tarts Strawberry 7/7" at bounding box center [318, 106] width 58 height 9
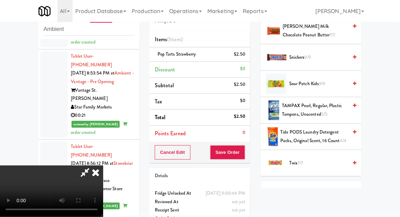
scroll to position [723, 0]
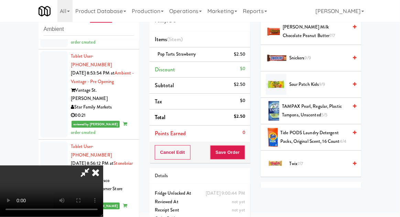
click at [330, 56] on span "Snickers 9/9" at bounding box center [318, 58] width 58 height 9
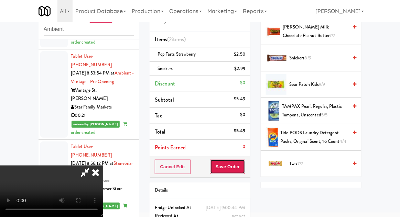
click at [242, 167] on button "Save Order" at bounding box center [227, 167] width 35 height 14
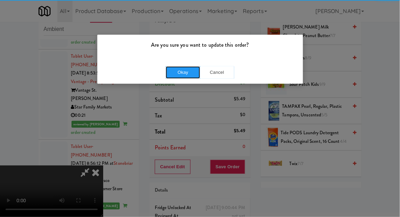
click at [178, 77] on button "Okay" at bounding box center [183, 72] width 34 height 12
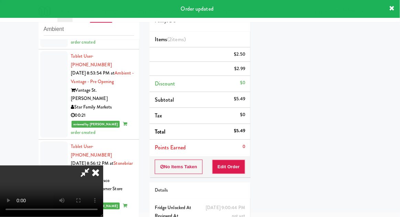
scroll to position [68, 0]
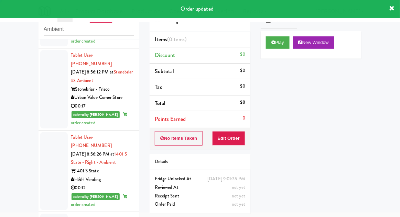
scroll to position [1589, 0]
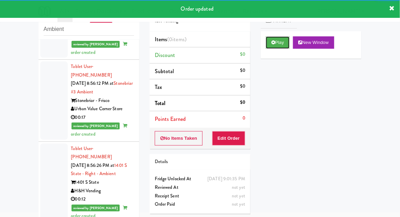
click at [267, 46] on button "Play" at bounding box center [278, 42] width 24 height 12
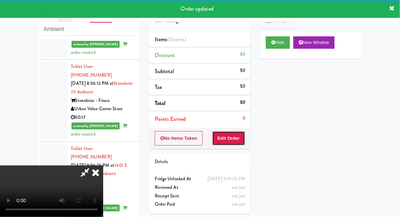
click at [230, 142] on button "Edit Order" at bounding box center [228, 138] width 33 height 14
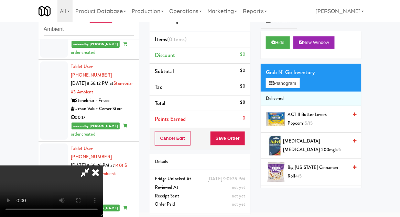
scroll to position [40, 0]
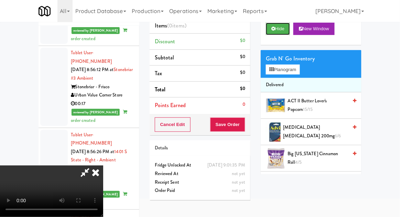
click at [283, 33] on button "Hide" at bounding box center [278, 29] width 24 height 12
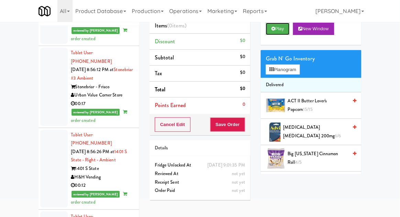
click at [285, 33] on button "Play" at bounding box center [278, 29] width 24 height 12
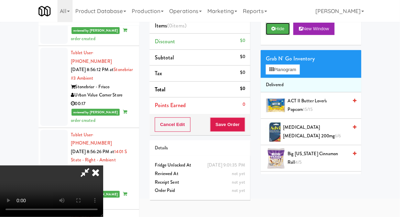
click at [271, 32] on button "Hide" at bounding box center [278, 29] width 24 height 12
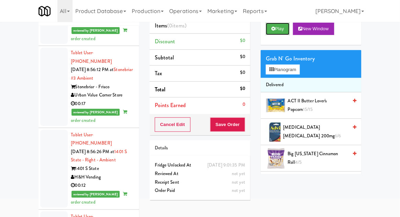
click at [270, 33] on button "Play" at bounding box center [278, 29] width 24 height 12
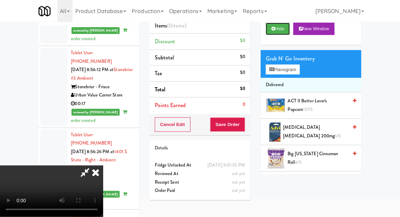
click at [283, 32] on button "Hide" at bounding box center [278, 29] width 24 height 12
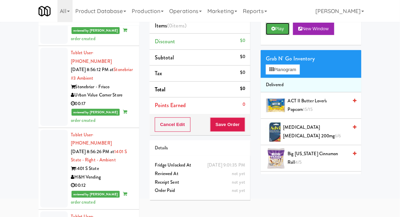
click at [281, 33] on button "Play" at bounding box center [278, 29] width 24 height 12
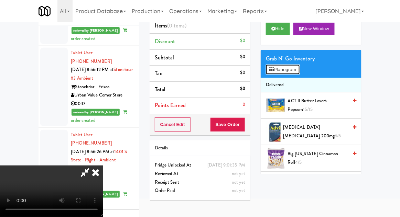
click at [293, 67] on button "Planogram" at bounding box center [283, 70] width 34 height 10
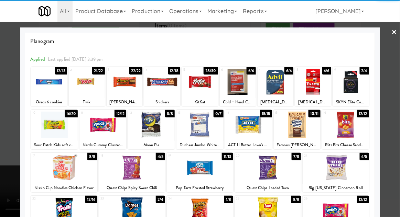
click at [239, 90] on div at bounding box center [238, 82] width 36 height 26
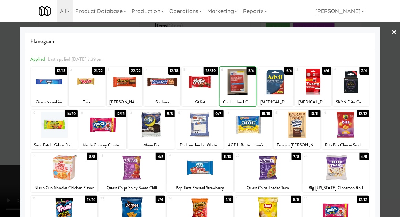
click at [399, 80] on div at bounding box center [200, 108] width 400 height 217
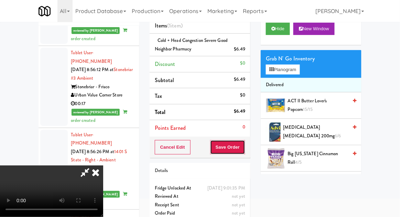
click at [243, 151] on button "Save Order" at bounding box center [227, 147] width 35 height 14
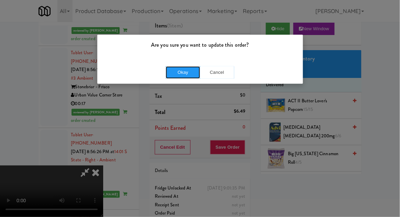
click at [177, 76] on button "Okay" at bounding box center [183, 72] width 34 height 12
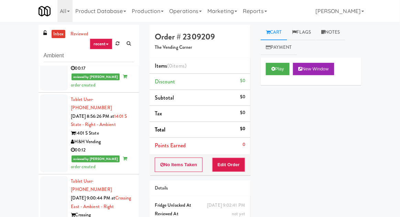
scroll to position [1666, 0]
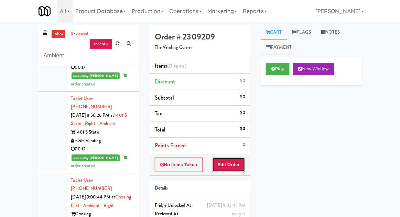
click at [240, 159] on button "Edit Order" at bounding box center [228, 165] width 33 height 14
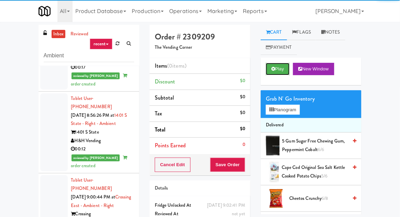
click at [281, 65] on button "Play" at bounding box center [278, 69] width 24 height 12
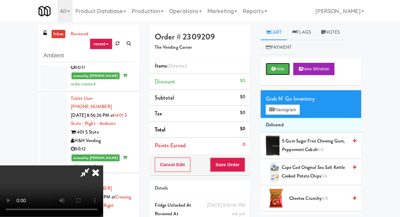
click at [282, 70] on button "Hide" at bounding box center [278, 69] width 24 height 12
click at [282, 69] on button "Hide" at bounding box center [278, 69] width 24 height 12
